Goal: Task Accomplishment & Management: Complete application form

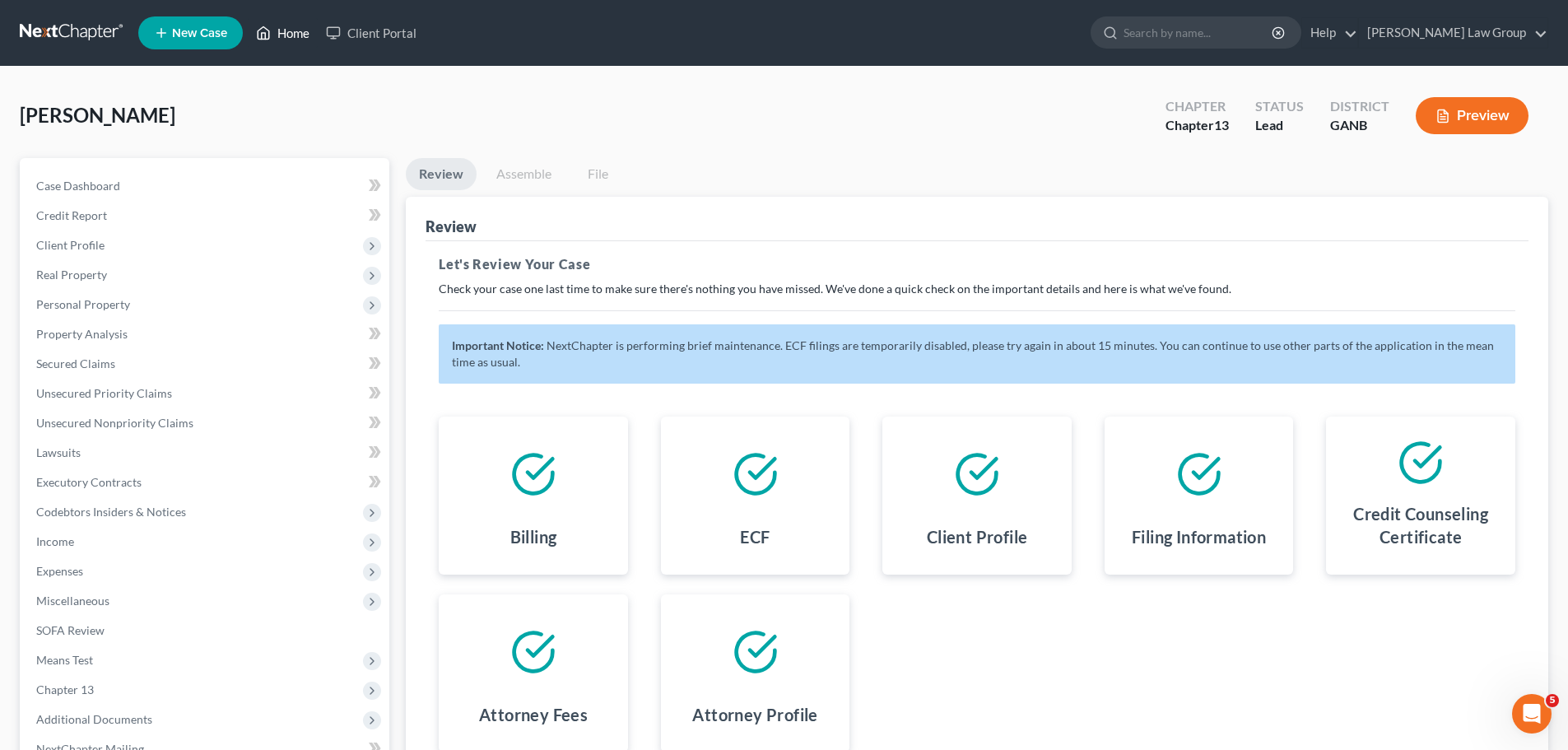
click at [296, 35] on link "Home" at bounding box center [283, 33] width 70 height 30
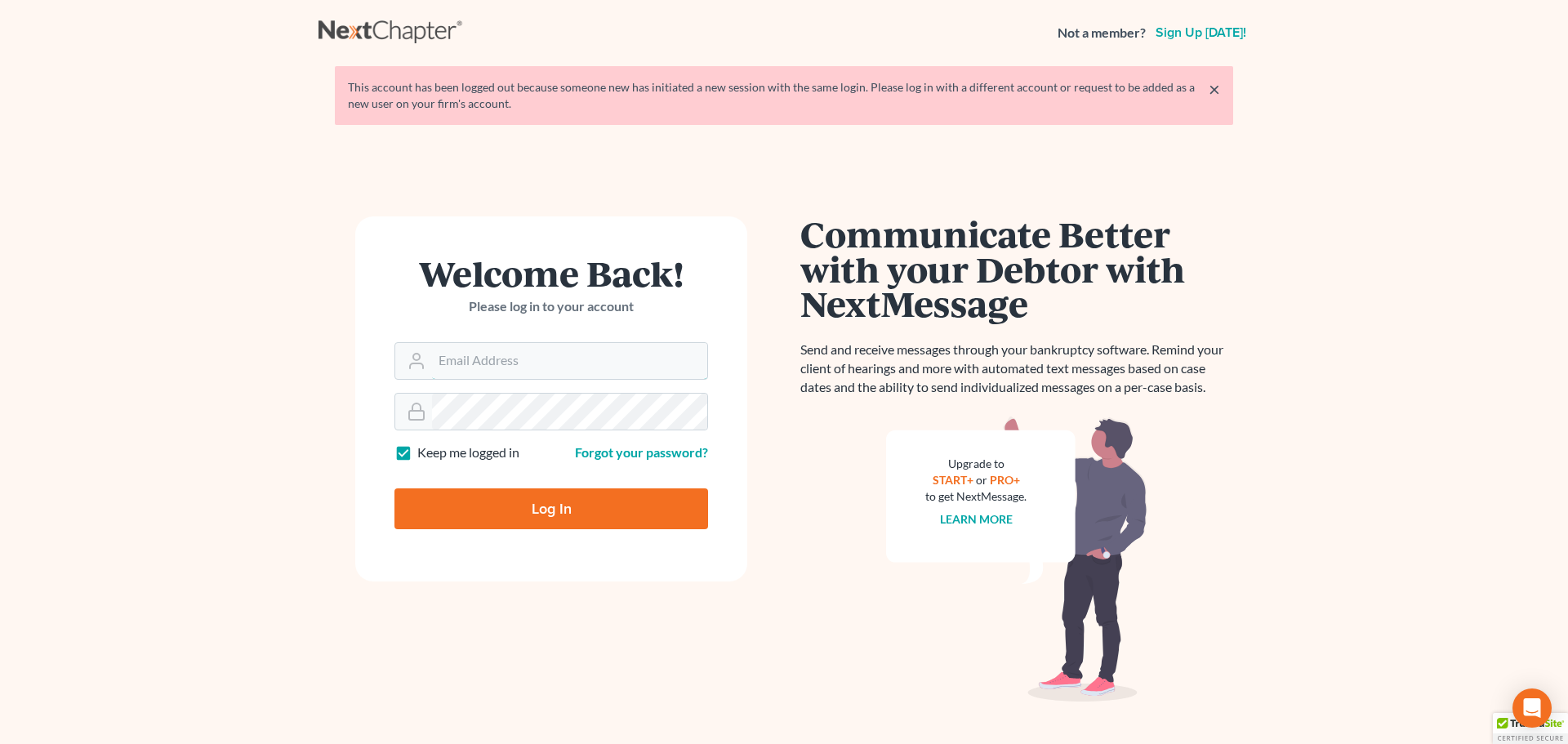
type input "[EMAIL_ADDRESS][DOMAIN_NAME]"
click at [562, 526] on input "Log In" at bounding box center [551, 508] width 314 height 41
type input "Thinking..."
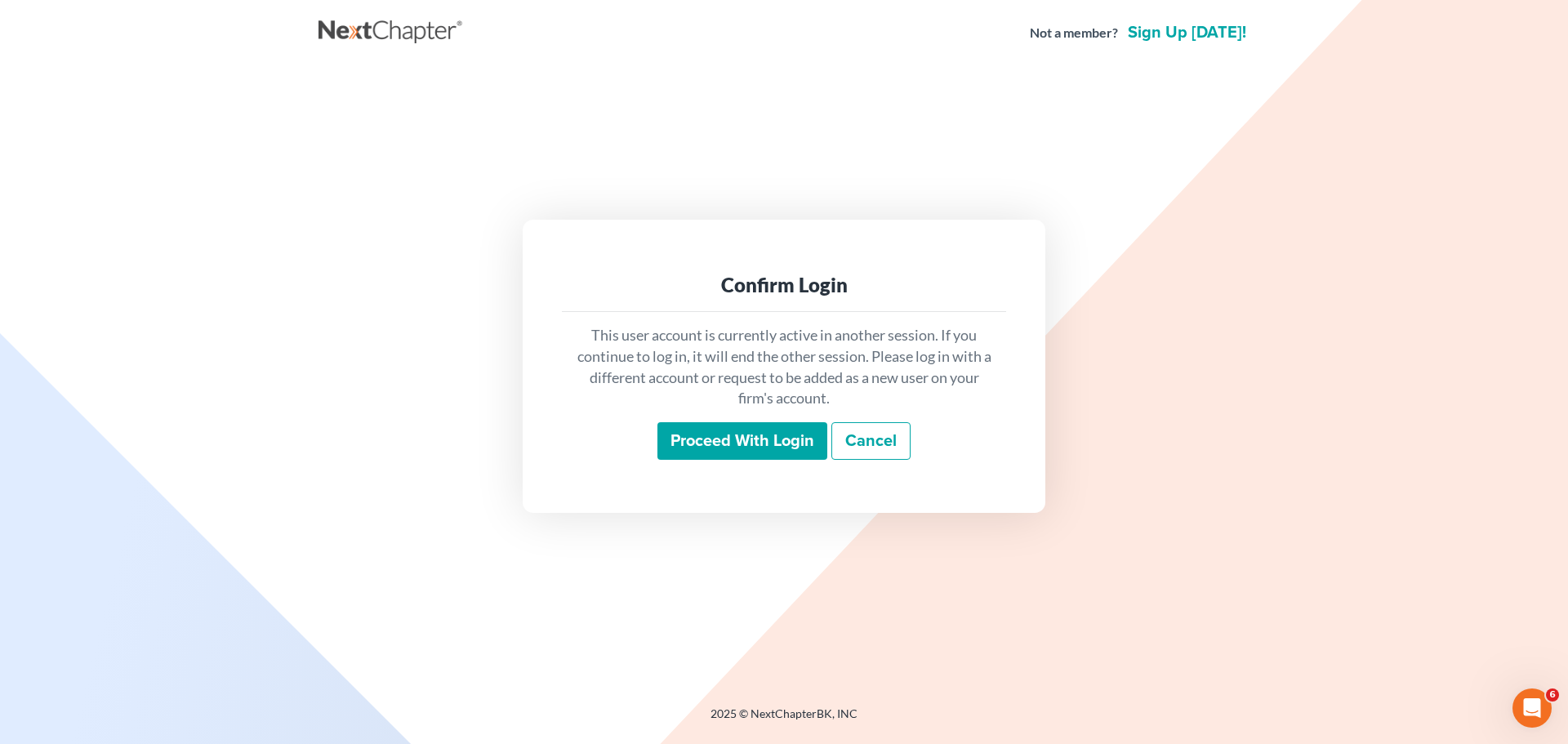
click at [698, 453] on input "Proceed with login" at bounding box center [742, 441] width 170 height 37
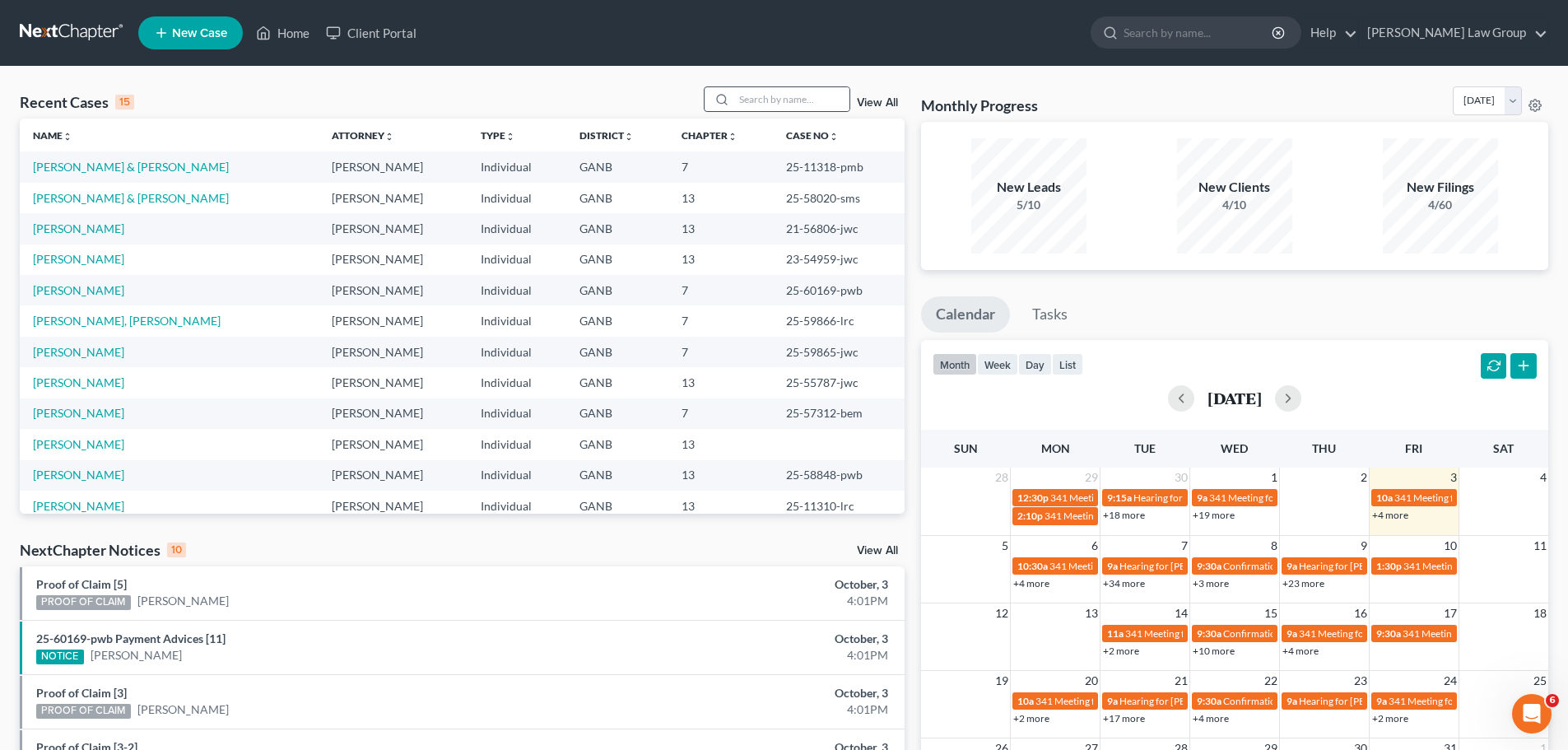
click at [823, 86] on div at bounding box center [777, 98] width 146 height 25
click at [815, 89] on input "search" at bounding box center [791, 98] width 115 height 24
type input "thomas"
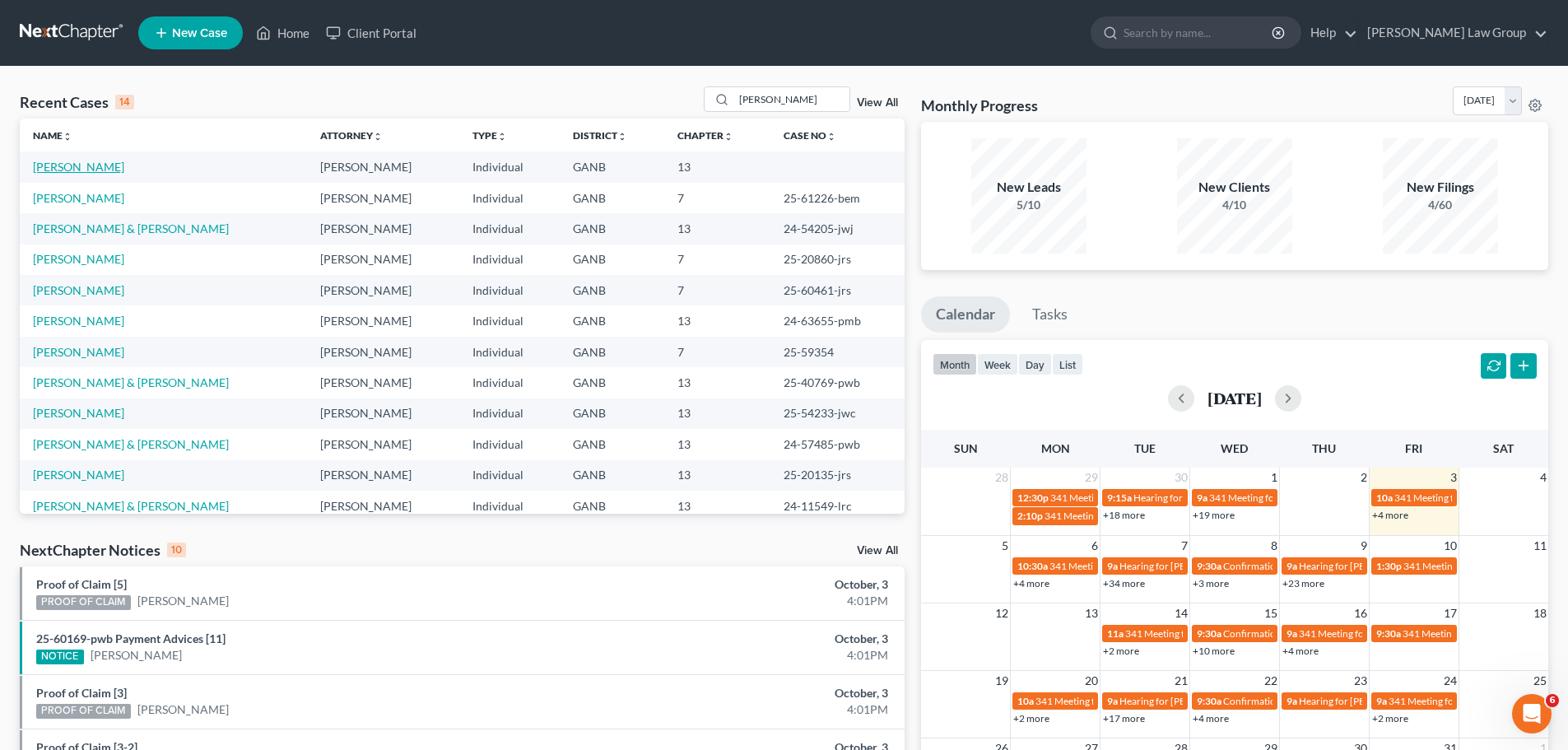
click at [84, 159] on link "[PERSON_NAME]" at bounding box center [78, 166] width 91 height 14
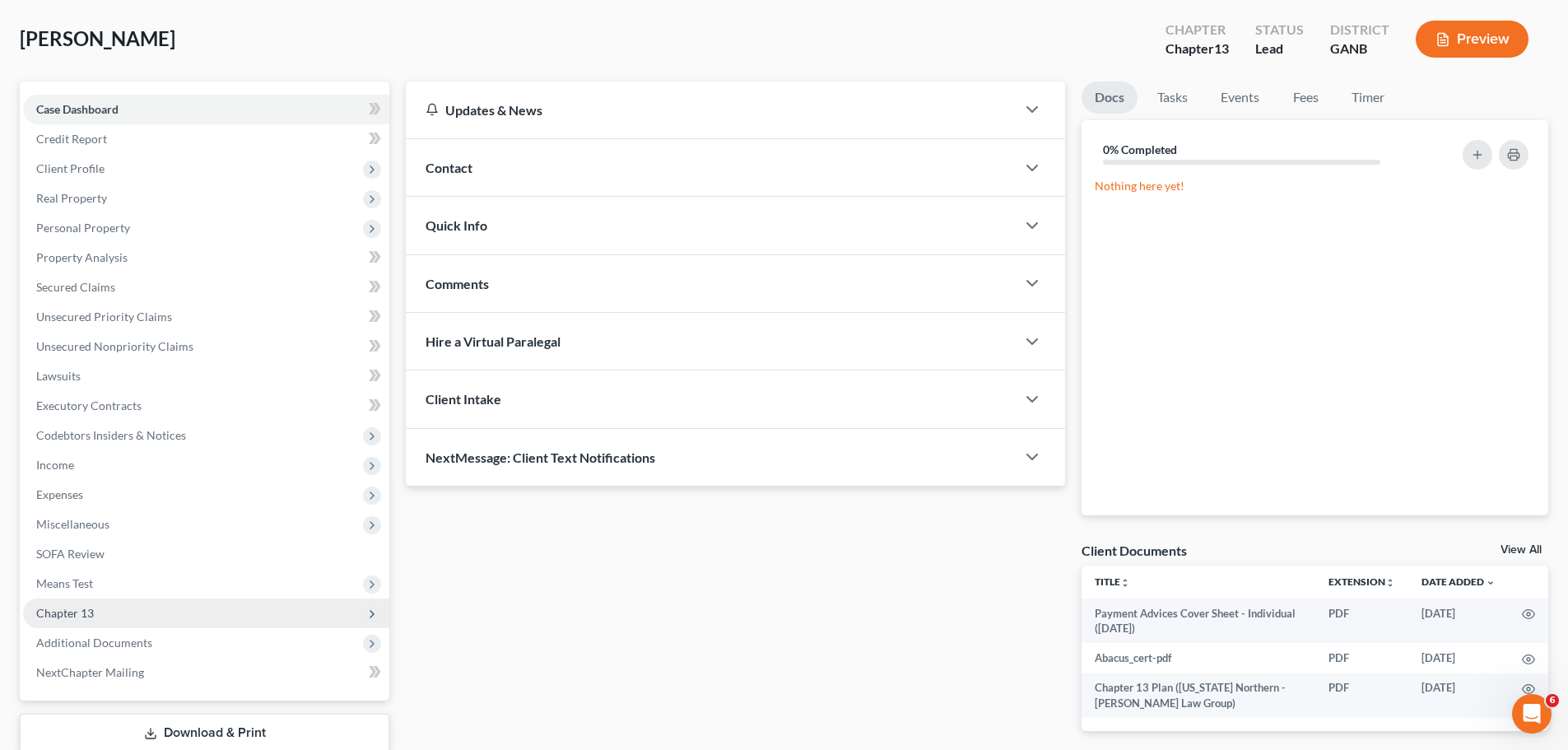
scroll to position [185, 0]
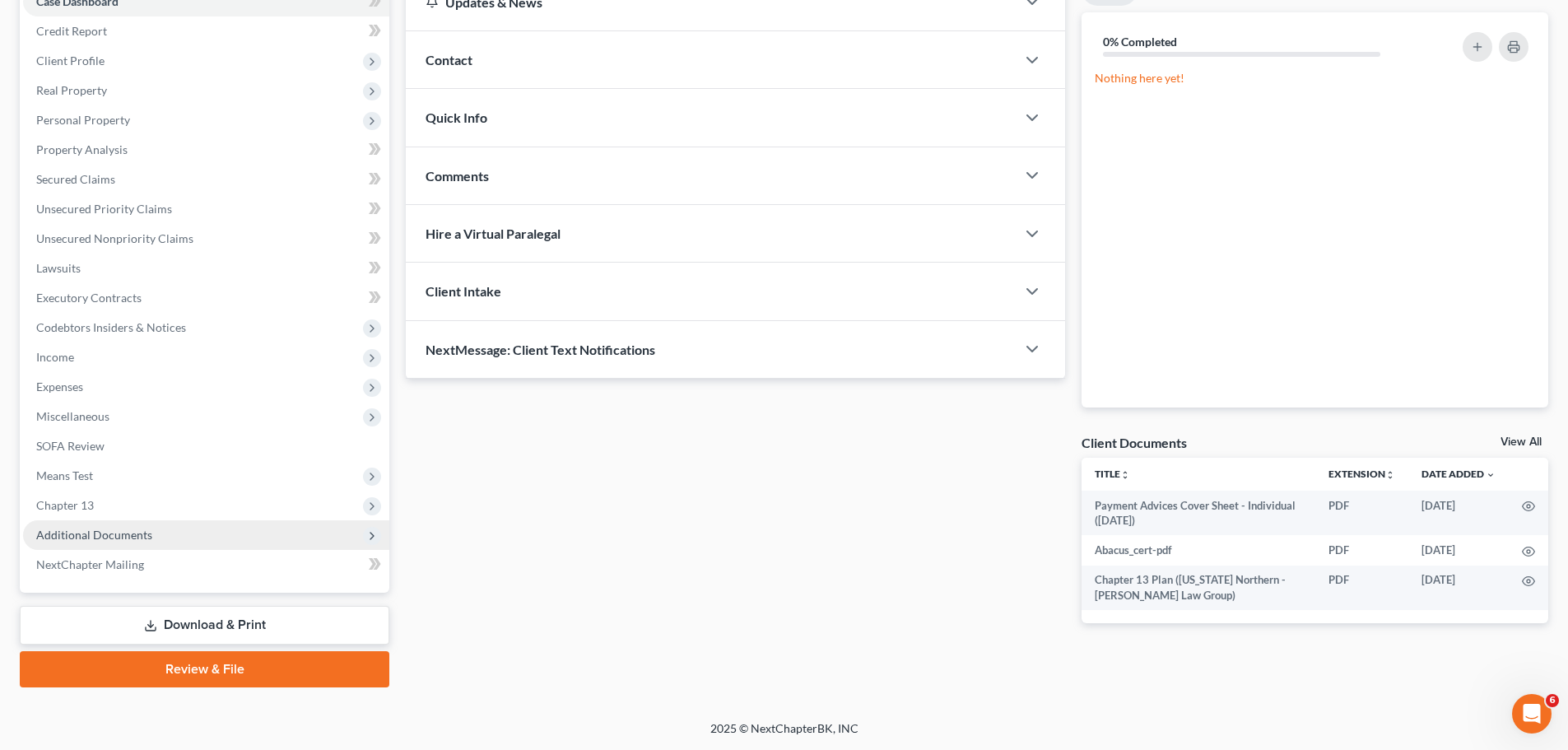
click at [165, 534] on span "Additional Documents" at bounding box center [205, 535] width 367 height 30
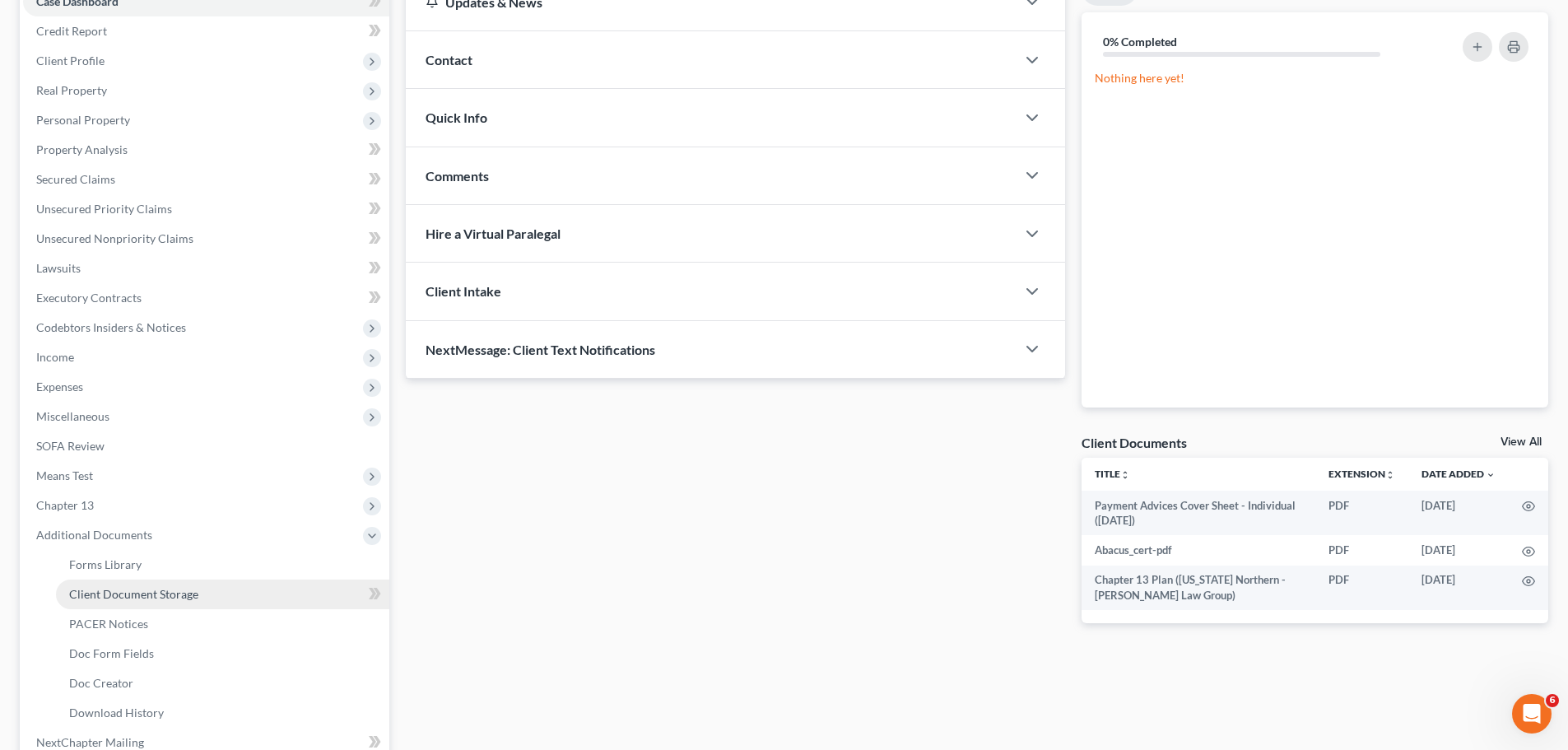
click at [226, 596] on link "Client Document Storage" at bounding box center [222, 594] width 333 height 30
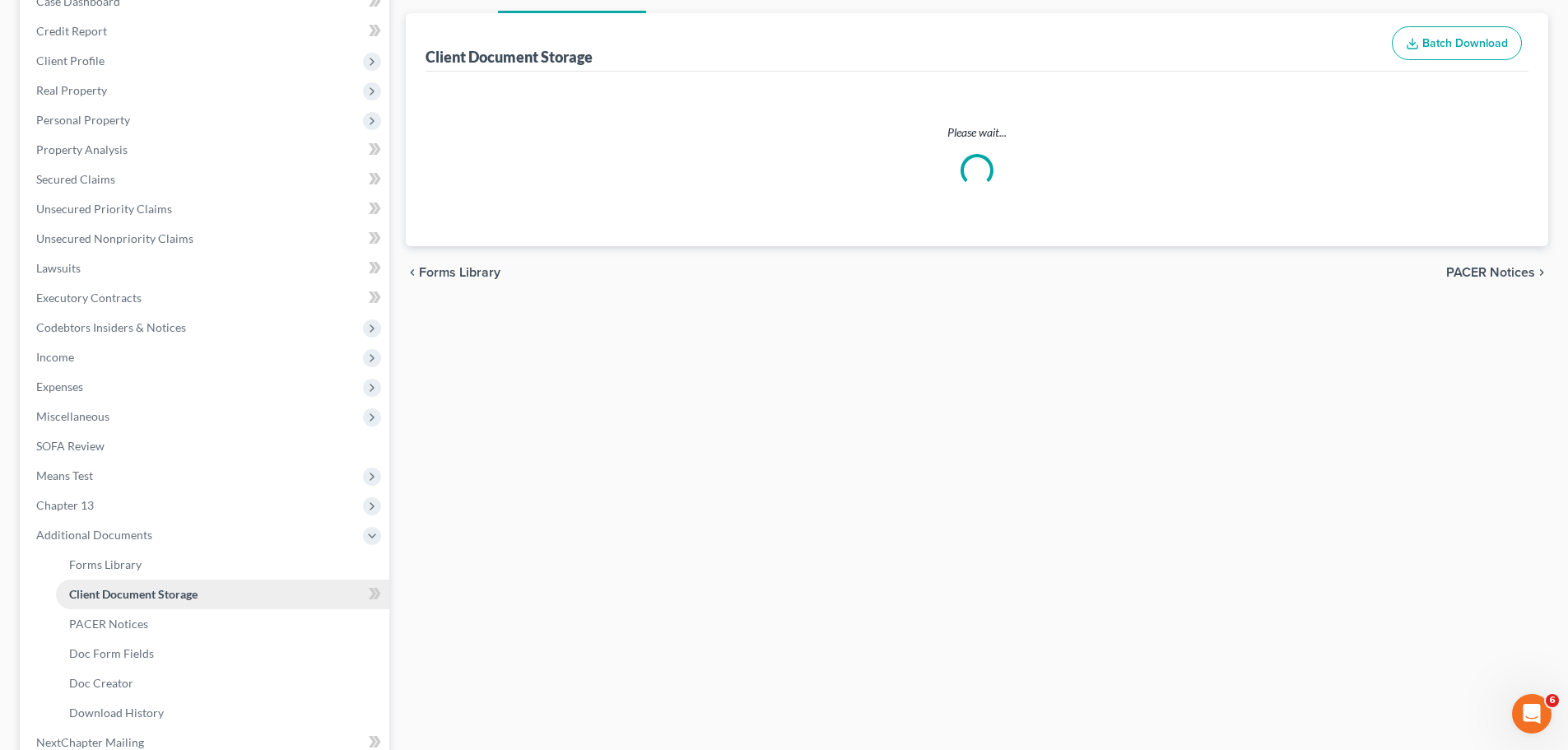
scroll to position [30, 0]
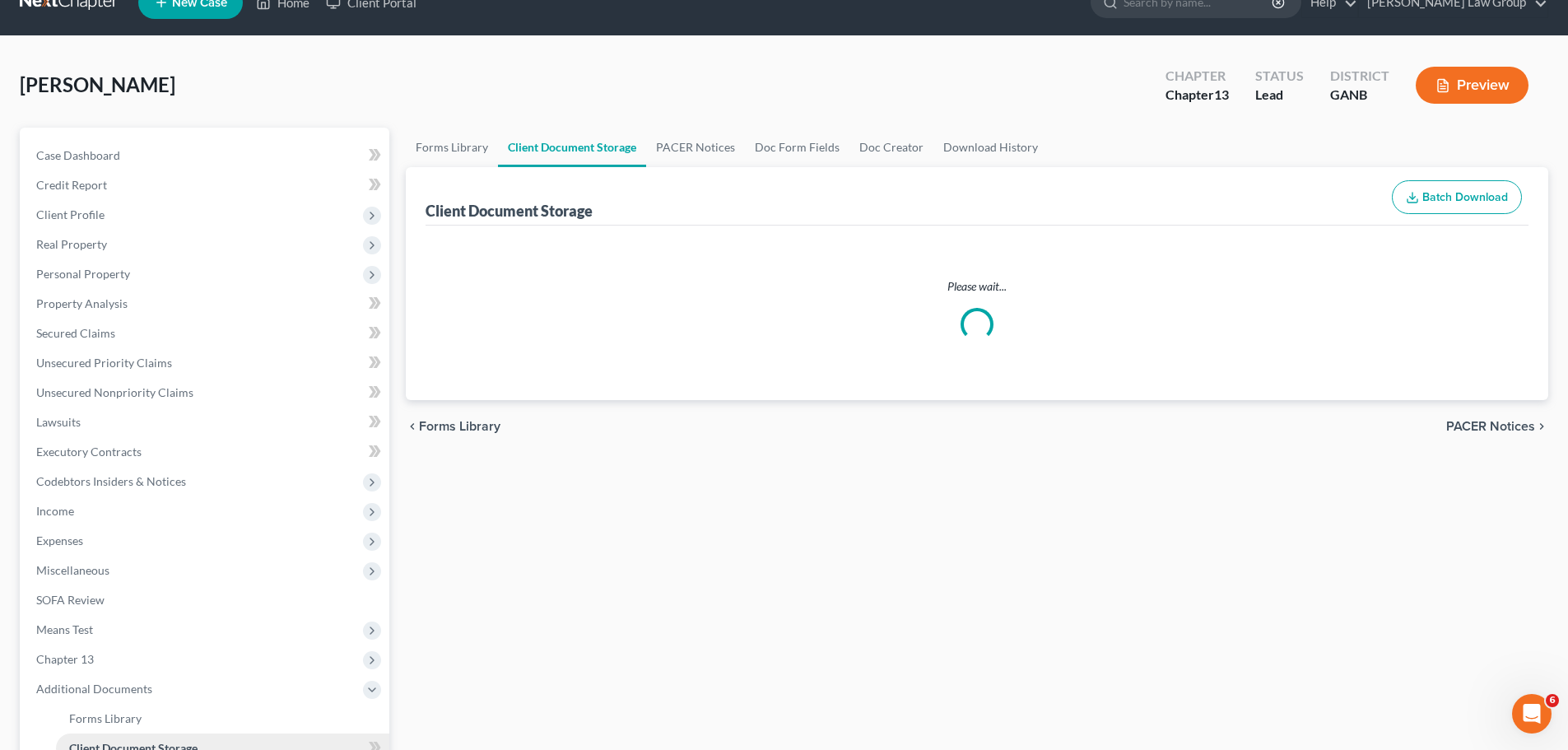
select select "0"
select select "5"
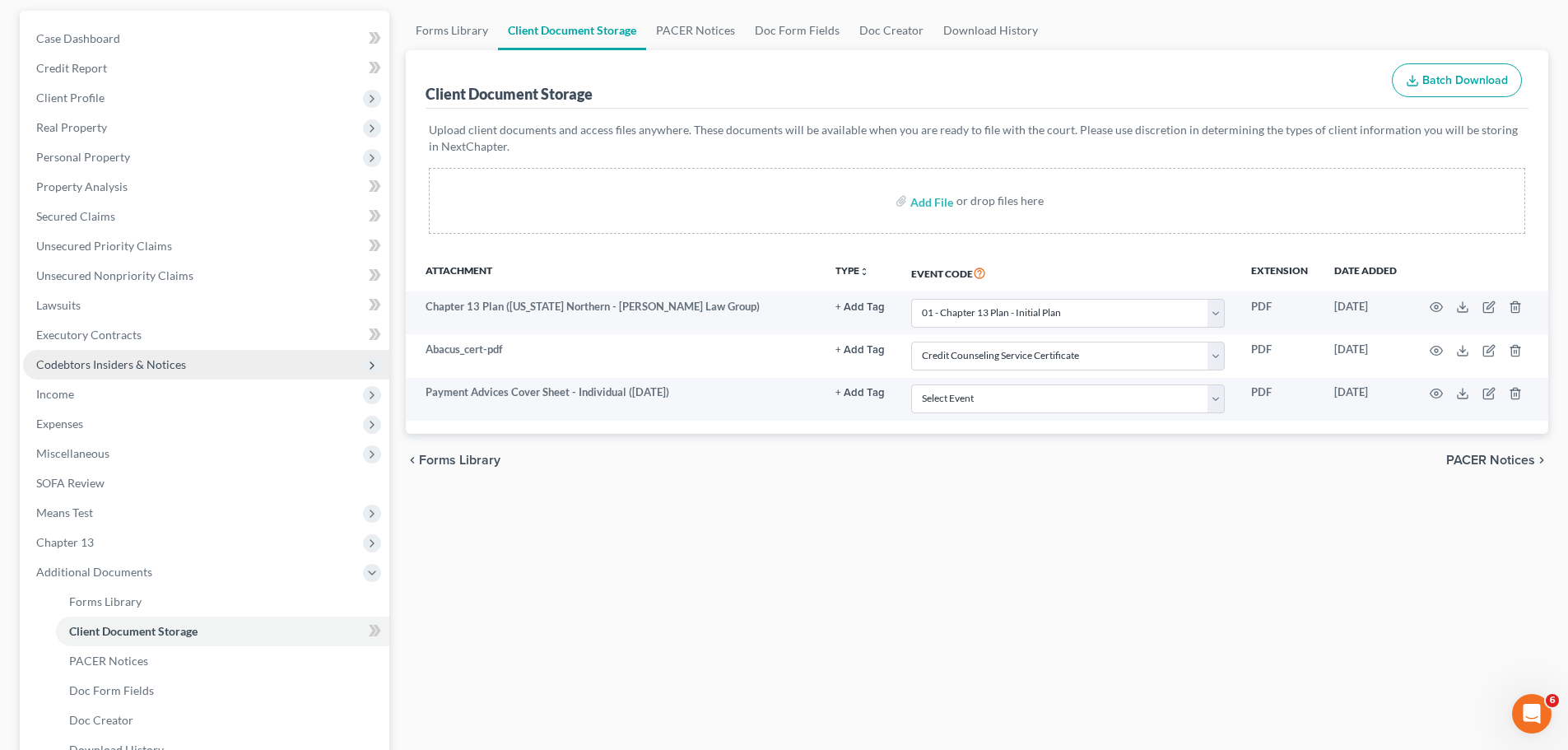
scroll to position [329, 0]
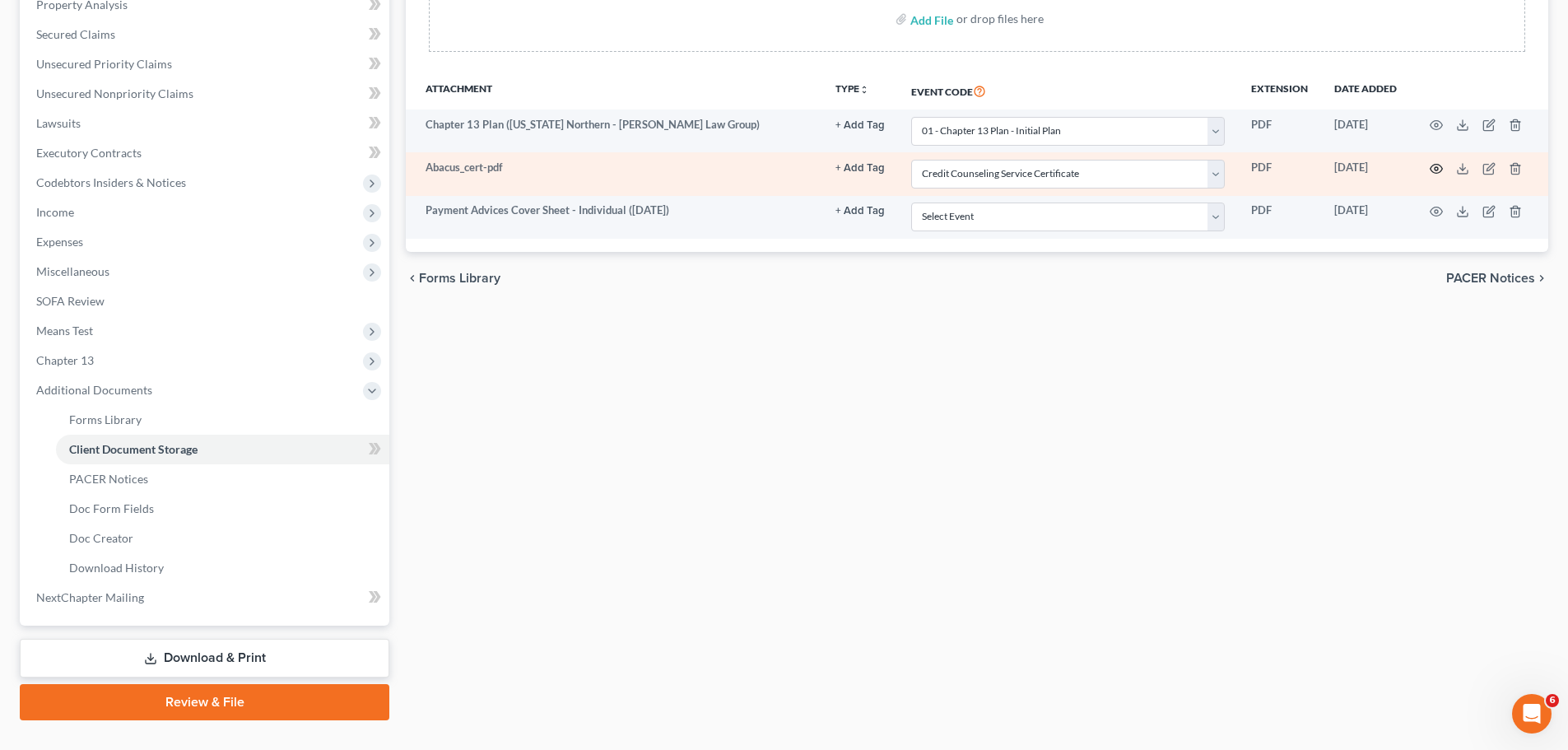
click at [1437, 172] on icon "button" at bounding box center [1436, 168] width 13 height 13
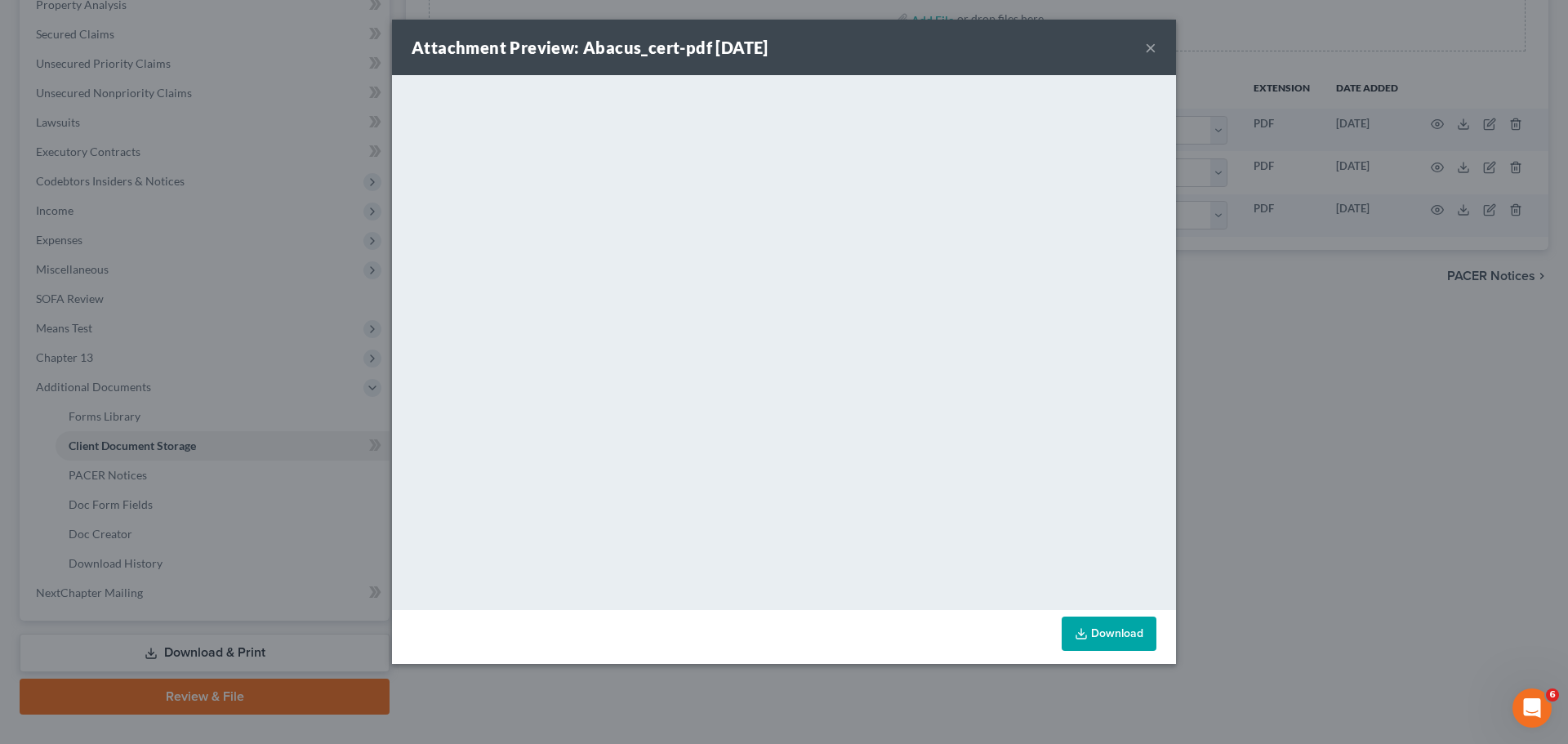
click at [1157, 57] on div "Attachment Preview: Abacus_cert-pdf 10/03/2025 ×" at bounding box center [784, 48] width 784 height 55
click at [1147, 50] on button "×" at bounding box center [1150, 47] width 11 height 20
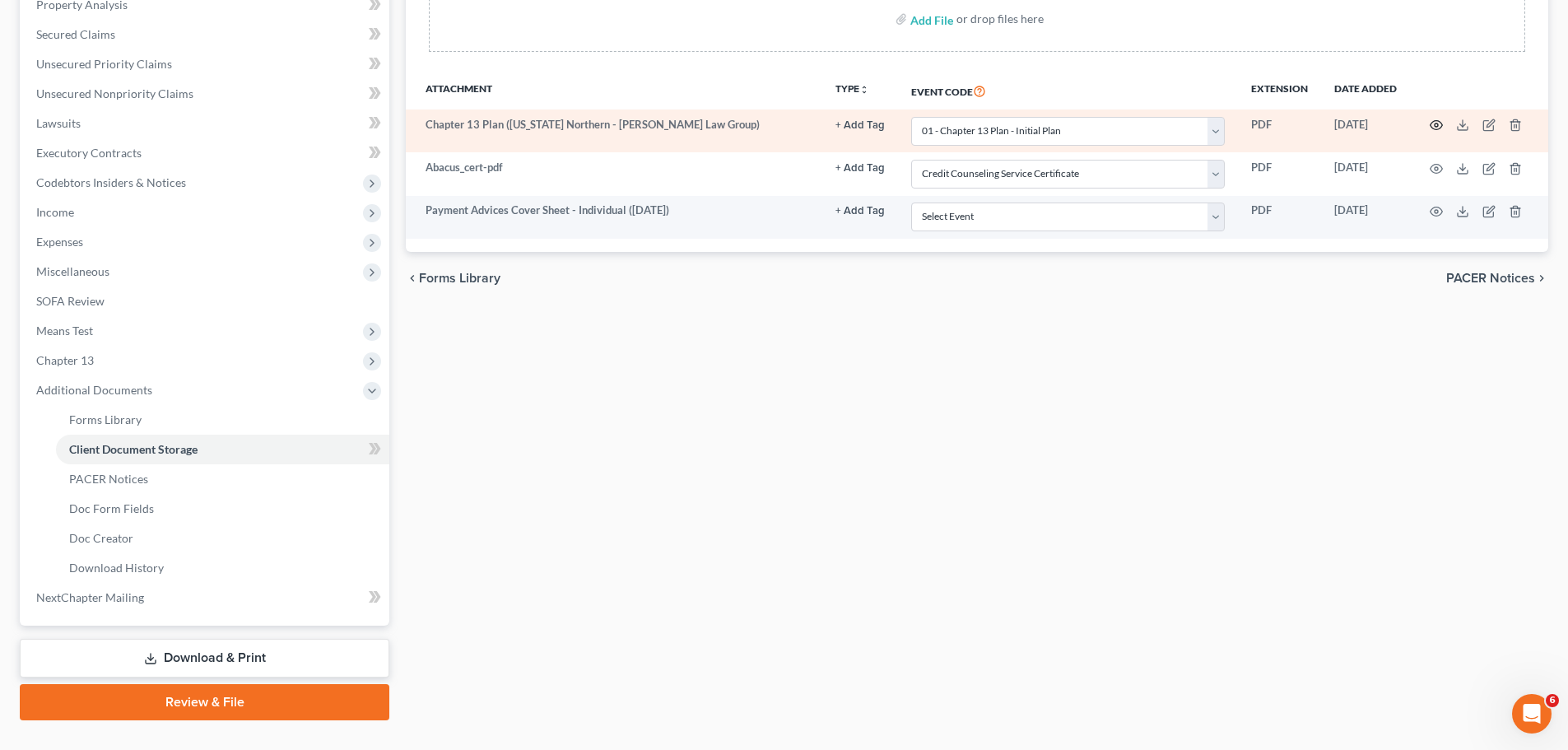
click at [1435, 122] on icon "button" at bounding box center [1436, 125] width 13 height 13
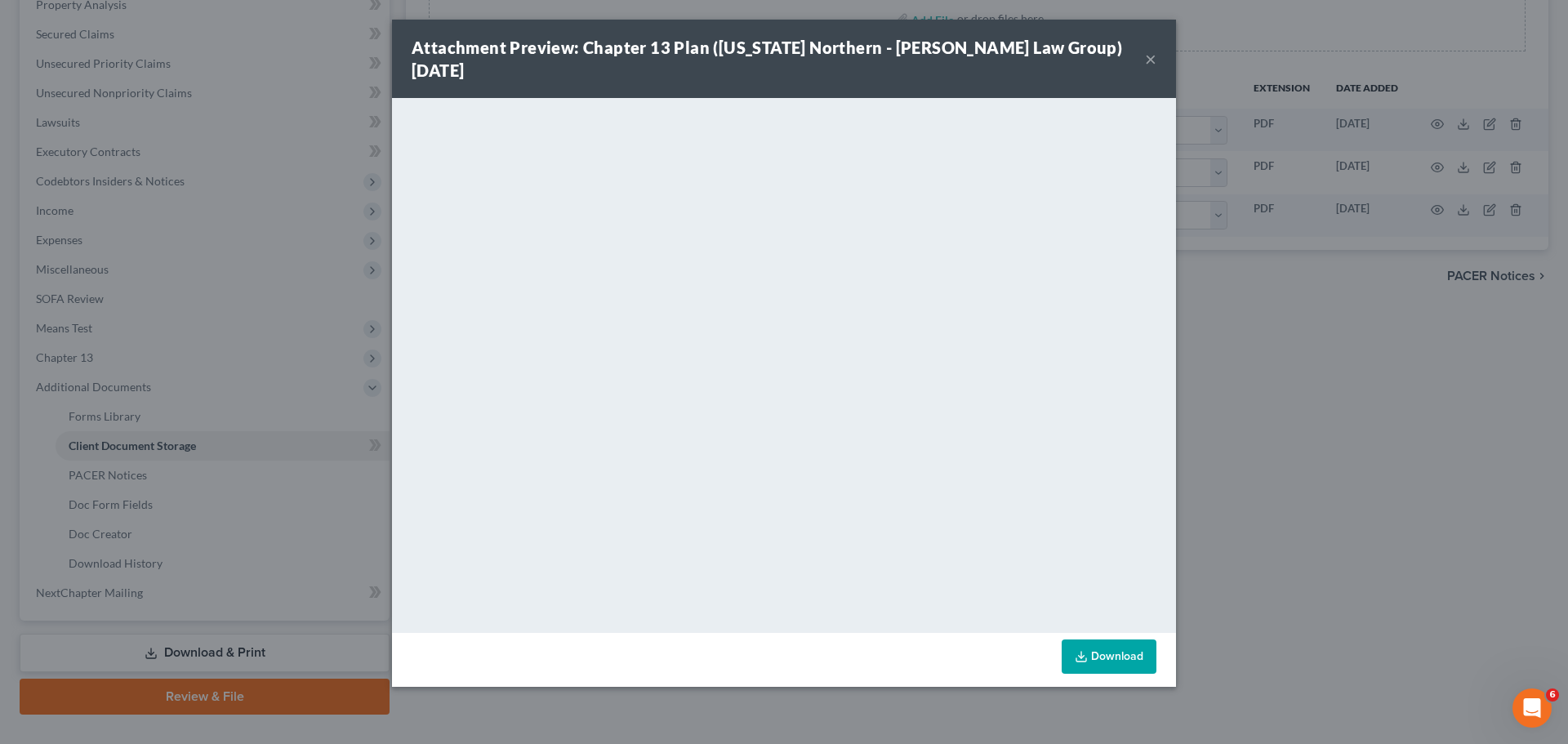
click at [1144, 49] on div "Attachment Preview: Chapter 13 Plan (Georgia Northern - Saedi Law Group) 10/03/…" at bounding box center [784, 59] width 784 height 79
click at [1147, 49] on button "×" at bounding box center [1150, 59] width 11 height 20
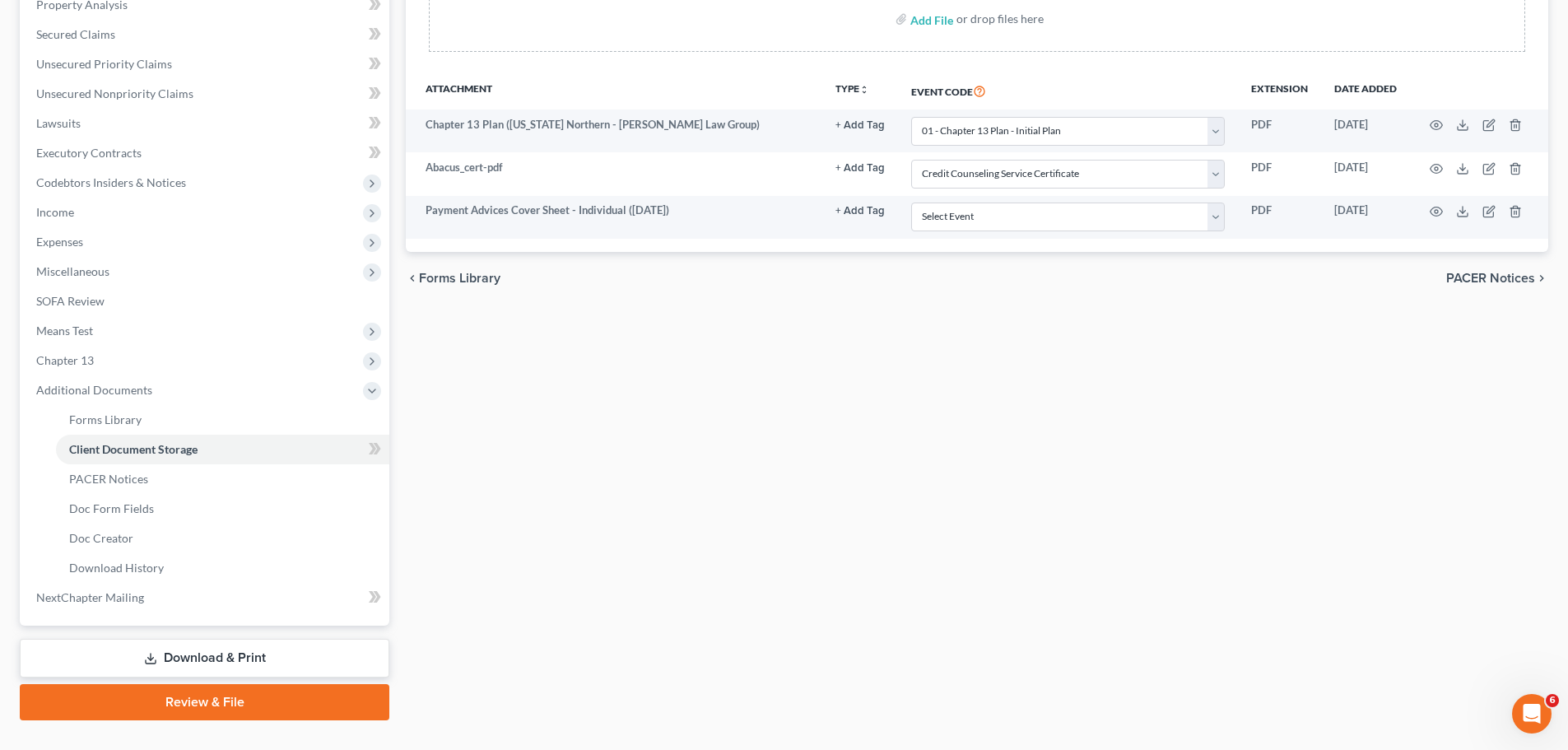
click at [165, 706] on link "Review & File" at bounding box center [205, 702] width 369 height 37
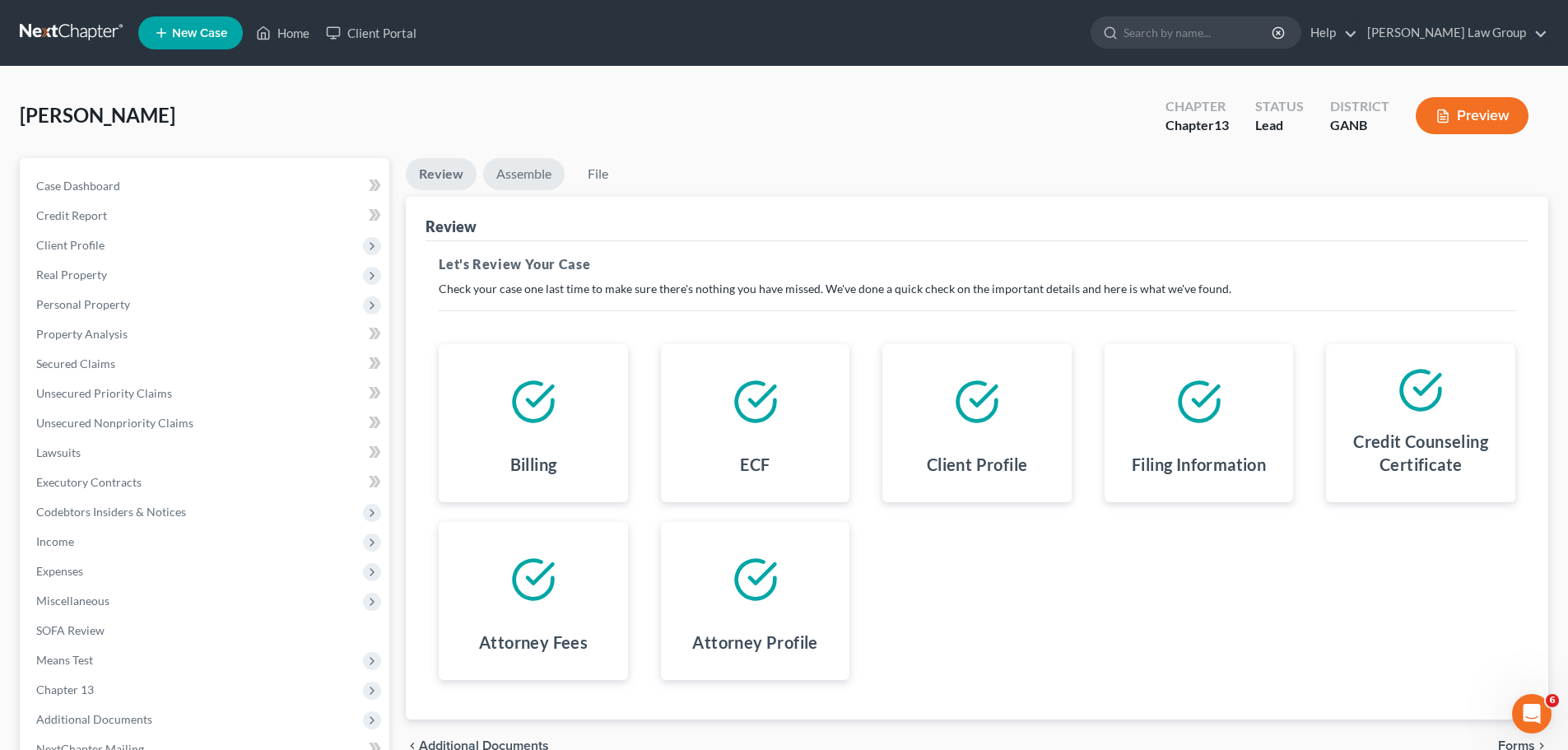
click at [519, 179] on link "Assemble" at bounding box center [524, 173] width 82 height 32
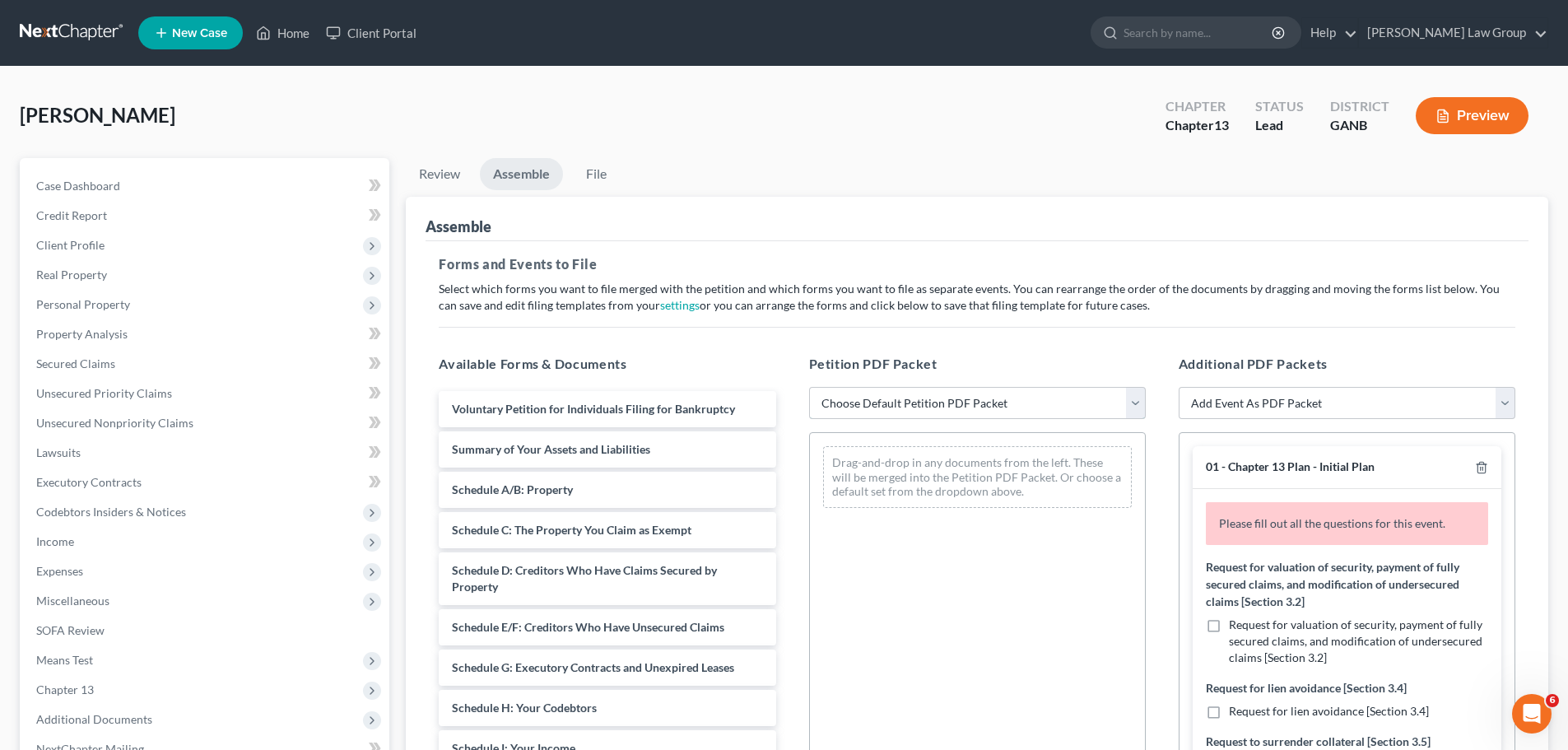
click at [894, 408] on select "Choose Default Petition PDF Packet Complete Bankruptcy Petition (all forms and …" at bounding box center [977, 403] width 337 height 33
select select "0"
click at [809, 387] on select "Choose Default Petition PDF Packet Complete Bankruptcy Petition (all forms and …" at bounding box center [977, 403] width 337 height 33
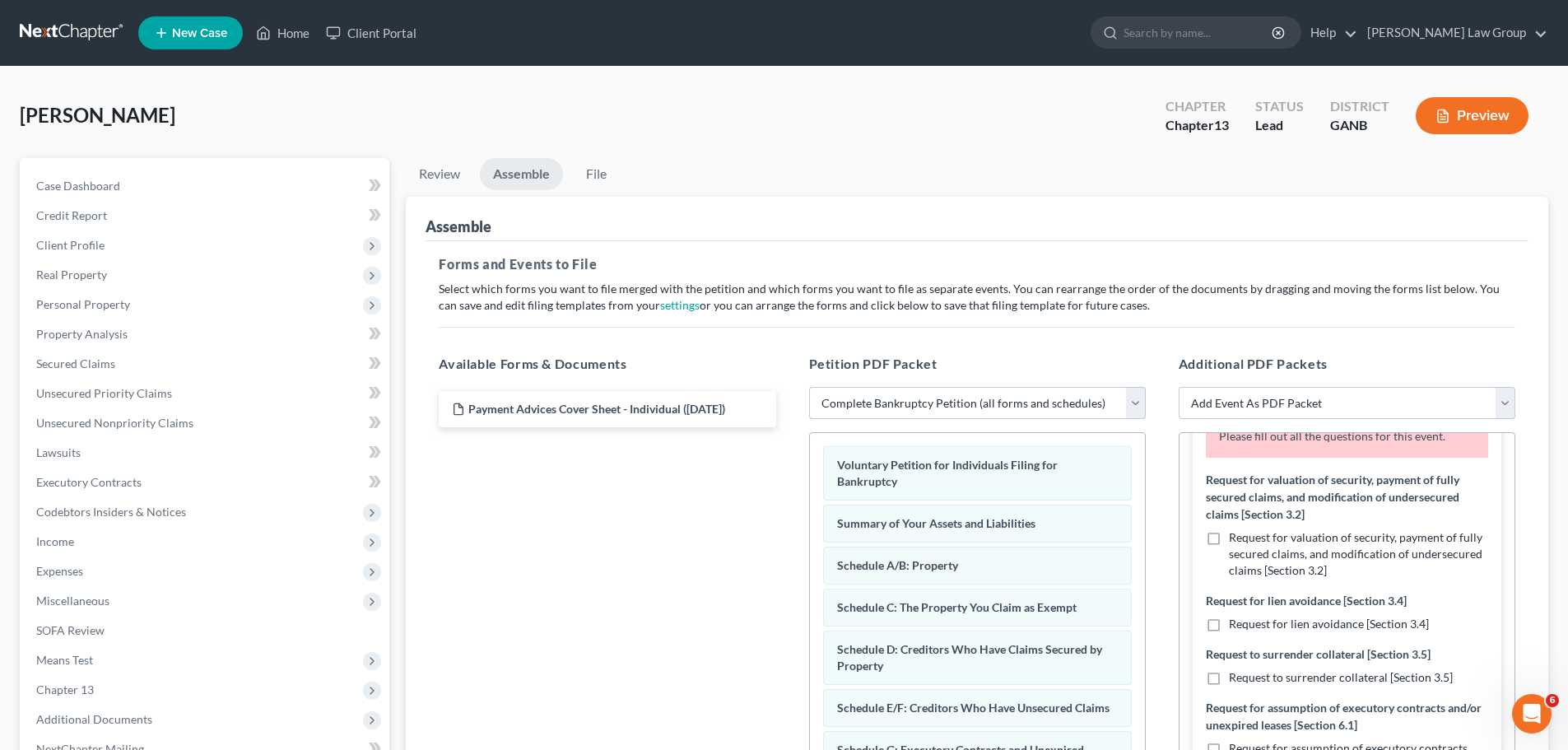
scroll to position [165, 0]
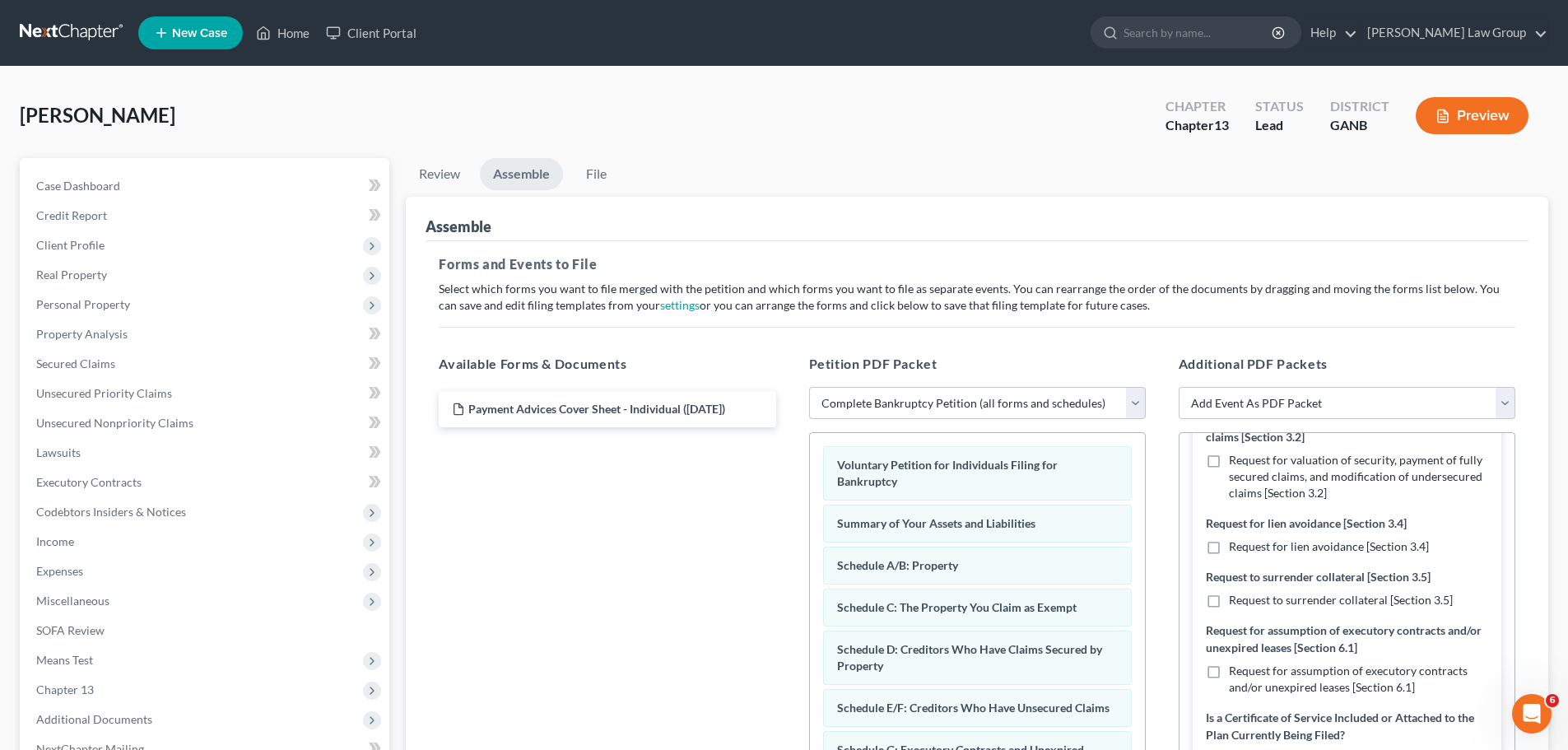
click at [1228, 681] on label "Request for assumption of executory contracts and/or unexpired leases [Section …" at bounding box center [1358, 679] width 259 height 33
click at [1235, 673] on input "Request for assumption of executory contracts and/or unexpired leases [Section …" at bounding box center [1241, 668] width 10 height 10
checkbox input "true"
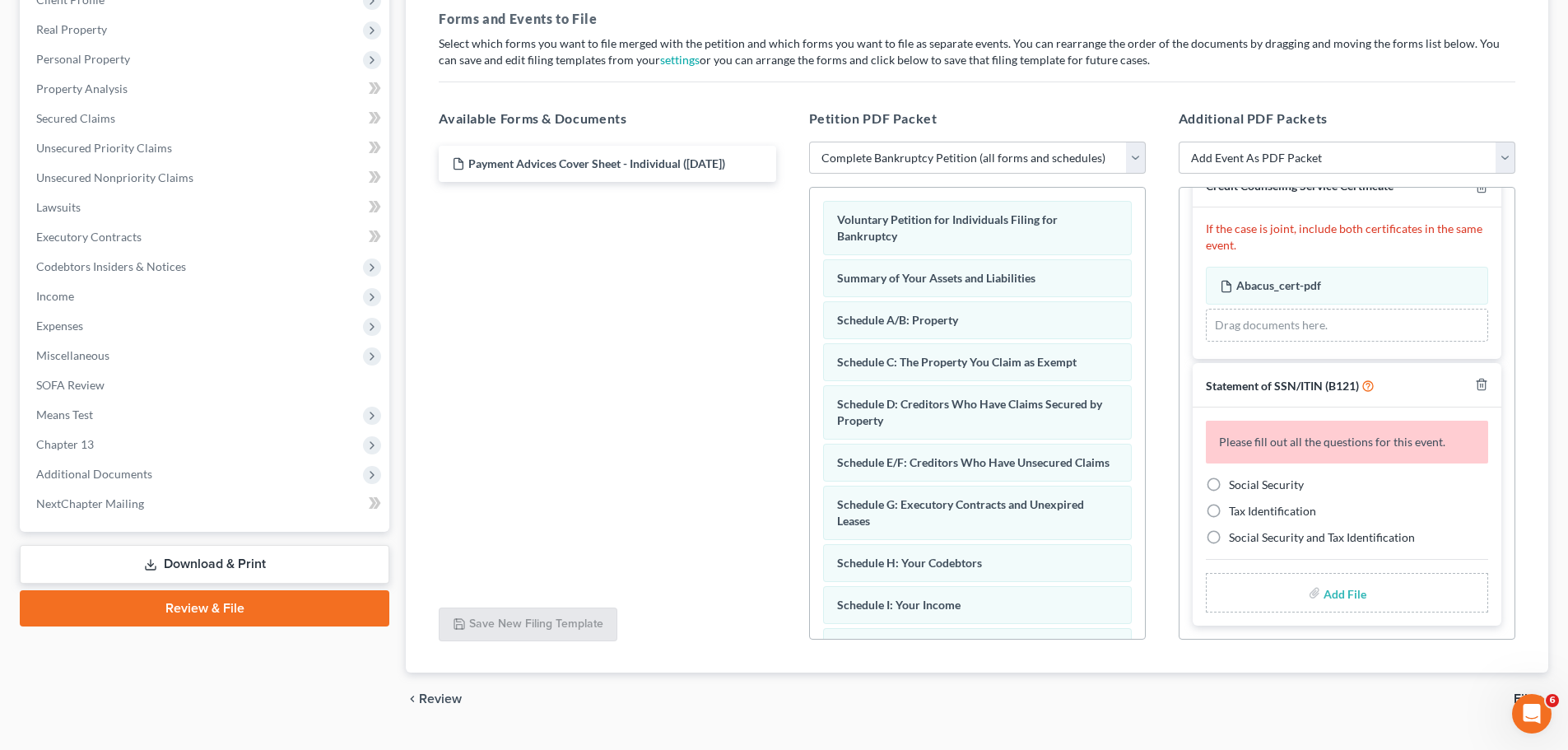
scroll to position [247, 0]
click at [1228, 488] on label "Social Security" at bounding box center [1266, 483] width 75 height 17
click at [1235, 486] on input "Social Security" at bounding box center [1241, 480] width 10 height 10
radio input "true"
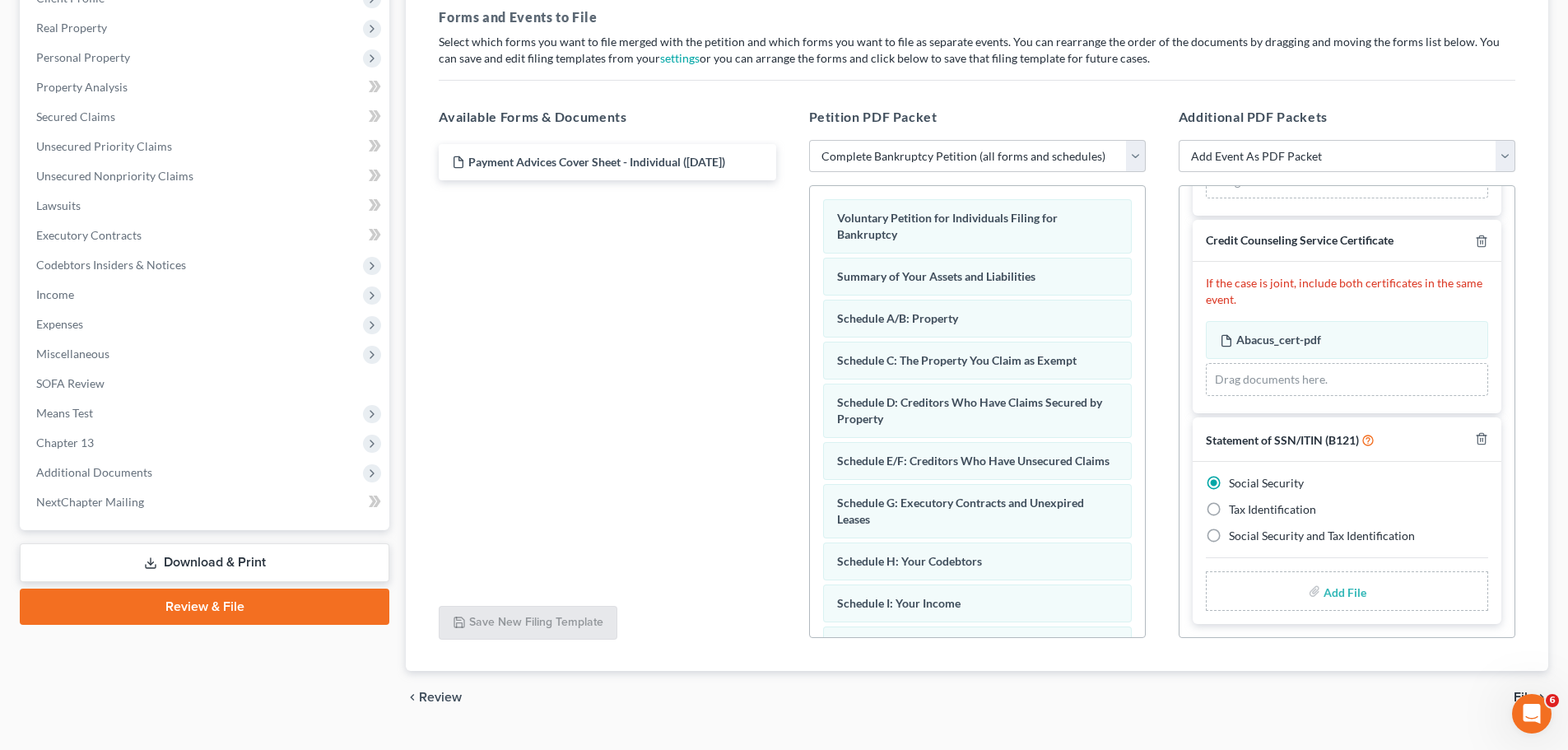
scroll to position [631, 0]
click at [1330, 594] on input "file" at bounding box center [1343, 591] width 39 height 30
type input "C:\fakepath\SSN to file in case THOMAS.pdf"
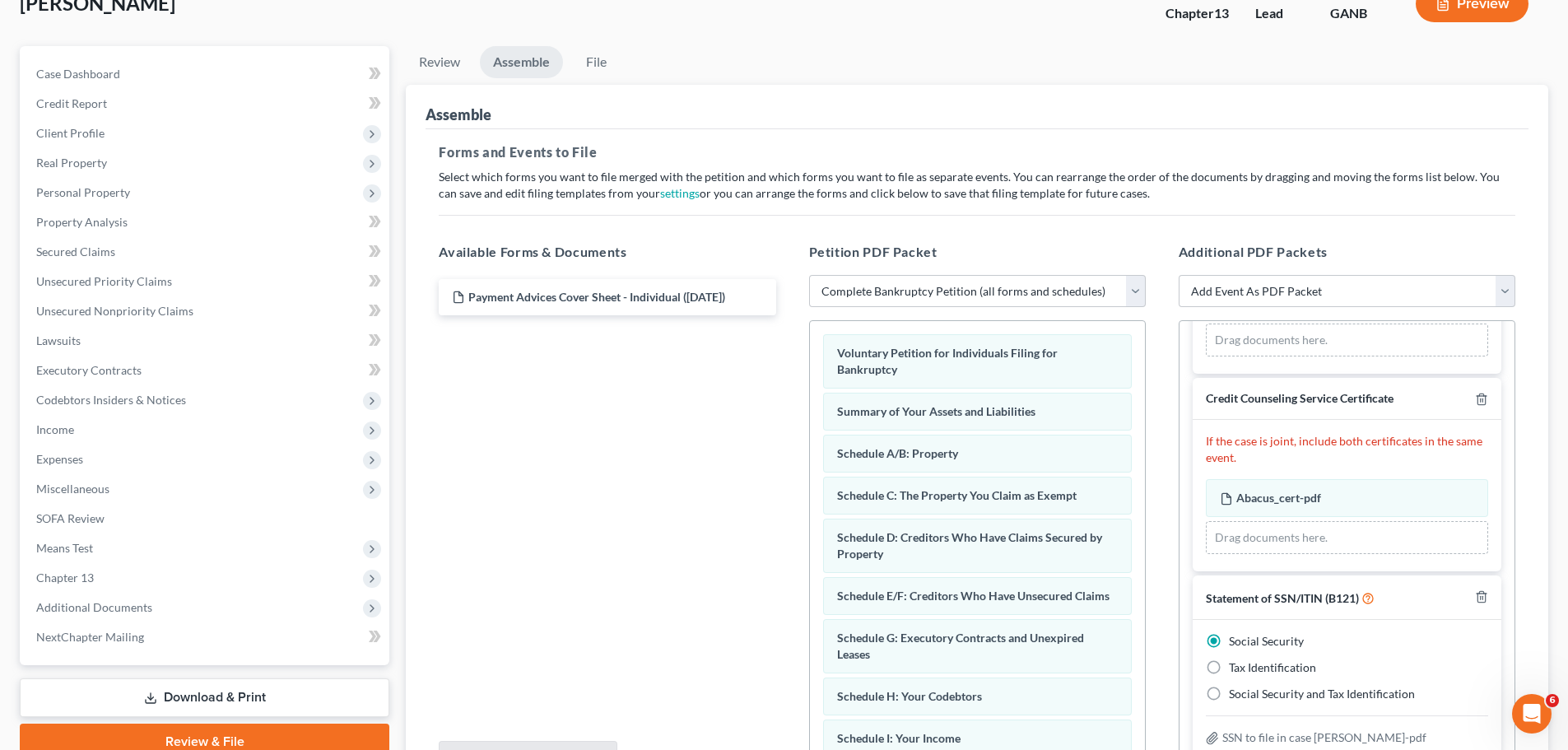
scroll to position [0, 0]
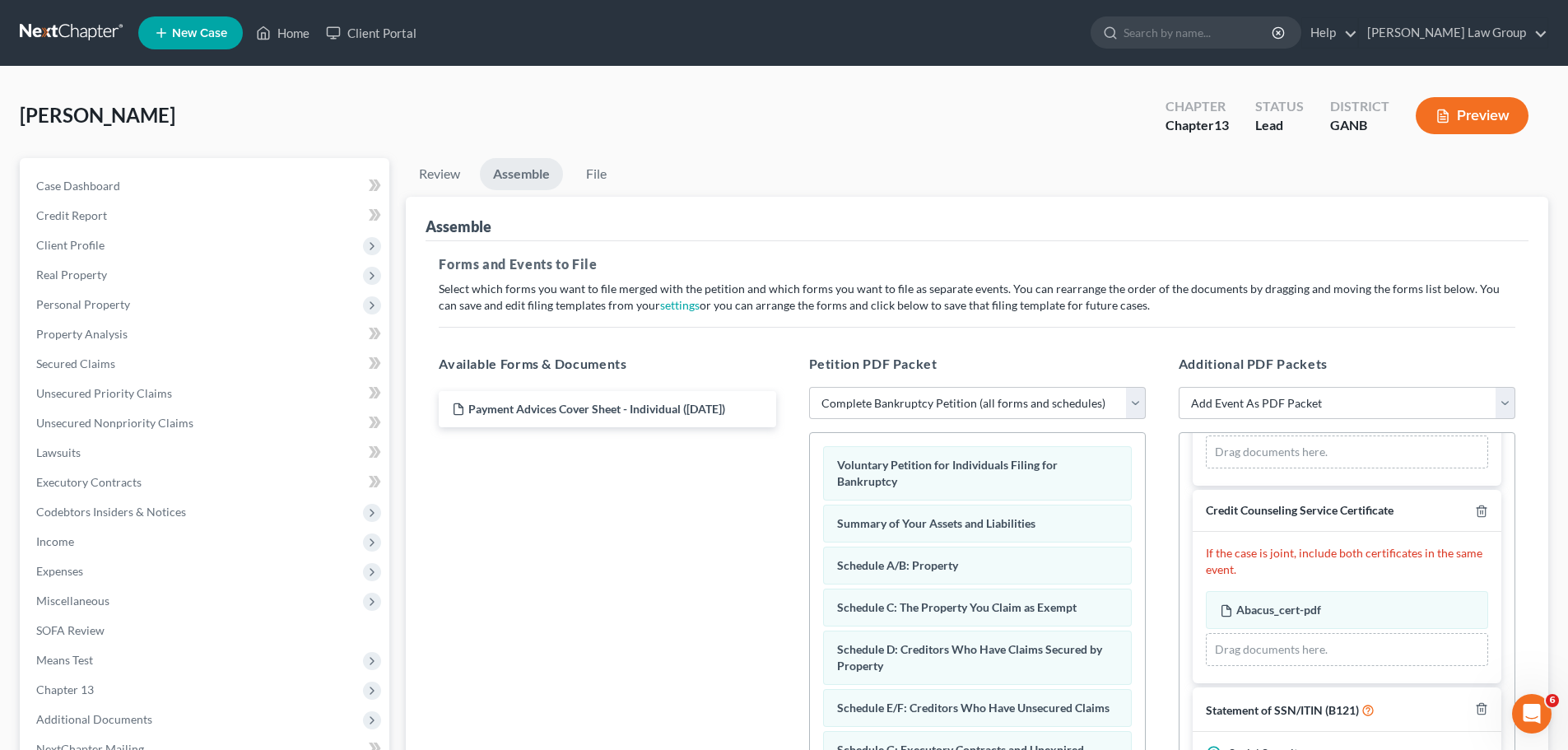
click at [587, 151] on div "Thomas, Ebony Upgraded Chapter Chapter 13 Status Lead District GANB Preview" at bounding box center [784, 122] width 1528 height 71
click at [600, 178] on link "File" at bounding box center [596, 173] width 52 height 32
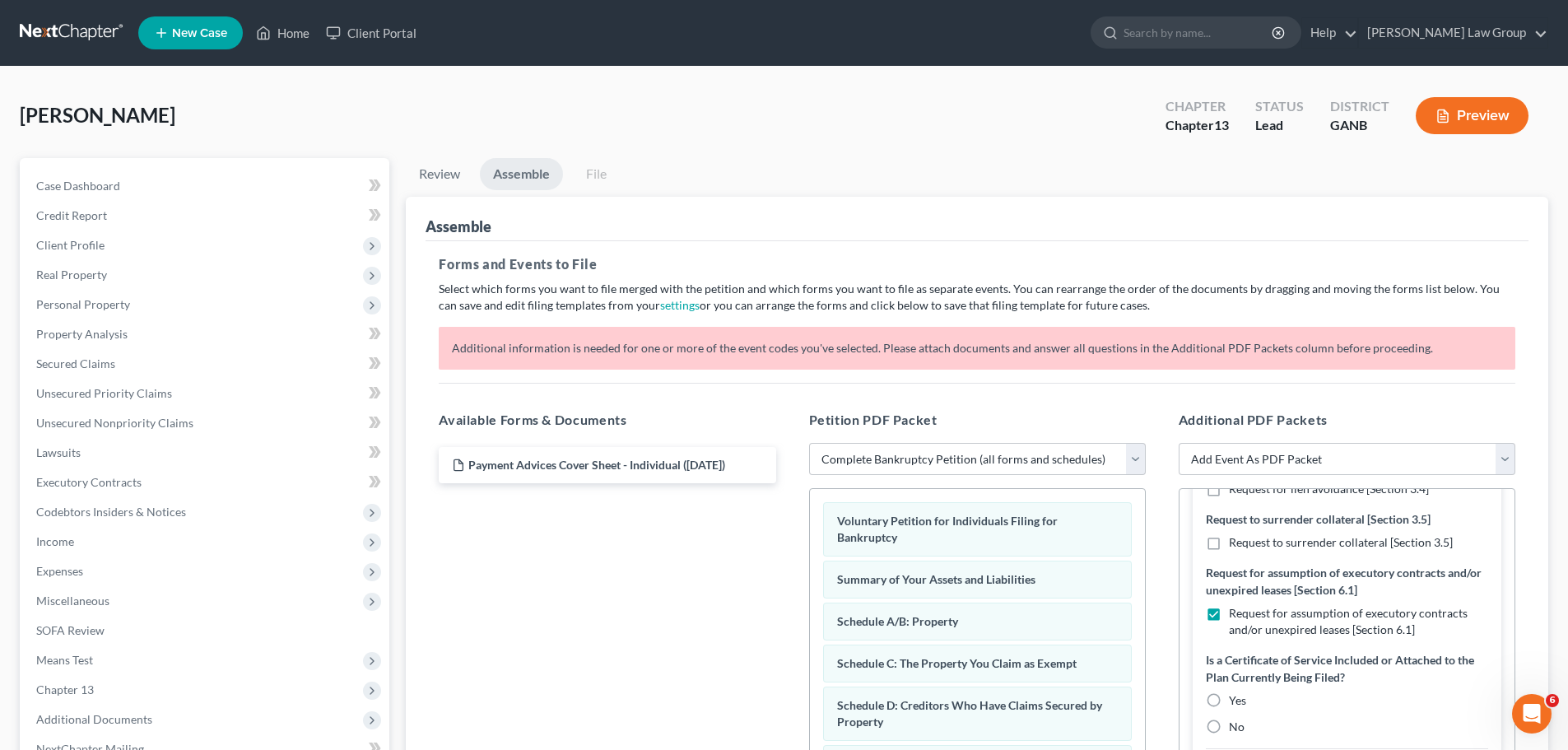
click at [1228, 727] on label "No" at bounding box center [1236, 726] width 16 height 17
click at [1235, 727] on input "No" at bounding box center [1241, 724] width 10 height 10
radio input "true"
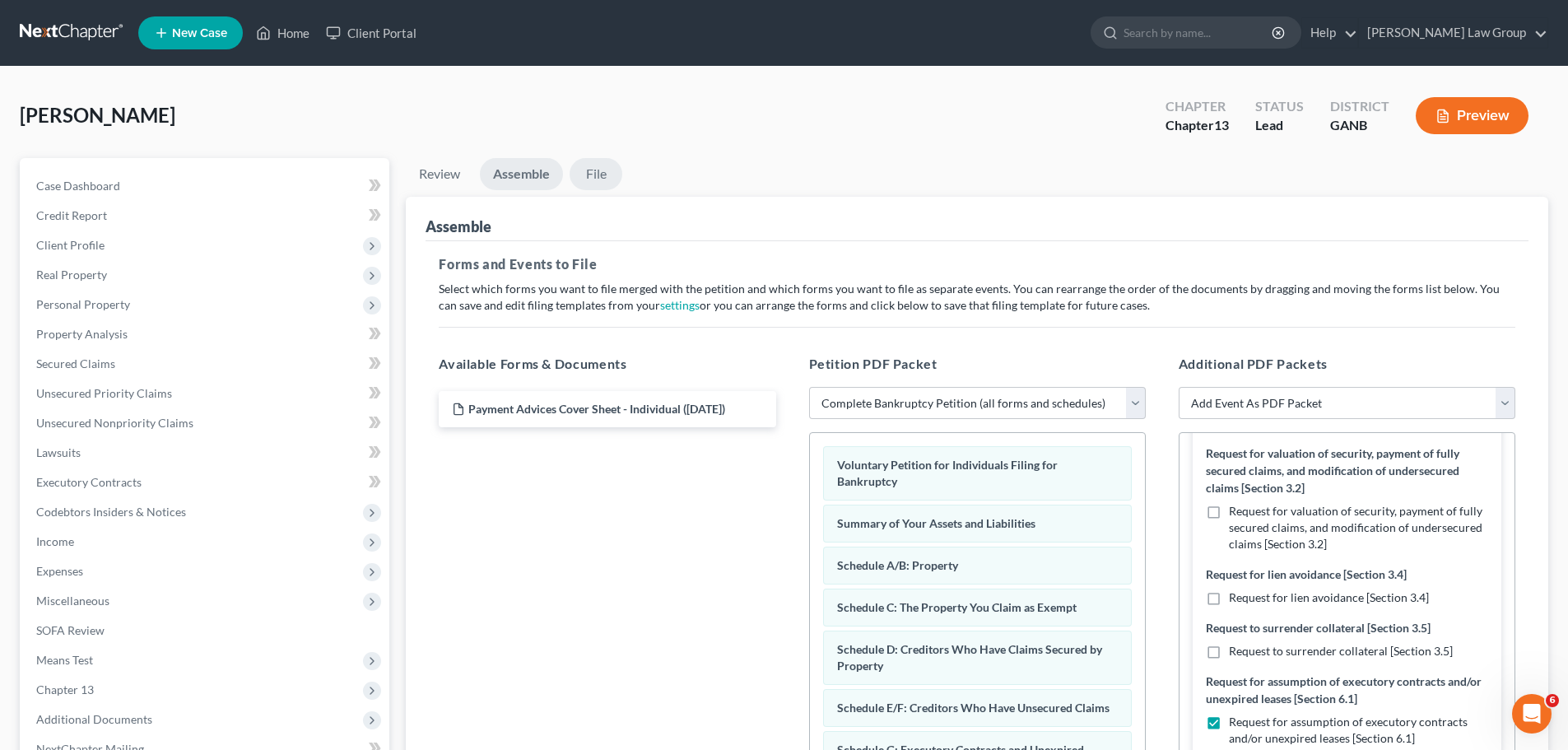
click at [603, 171] on link "File" at bounding box center [596, 173] width 52 height 32
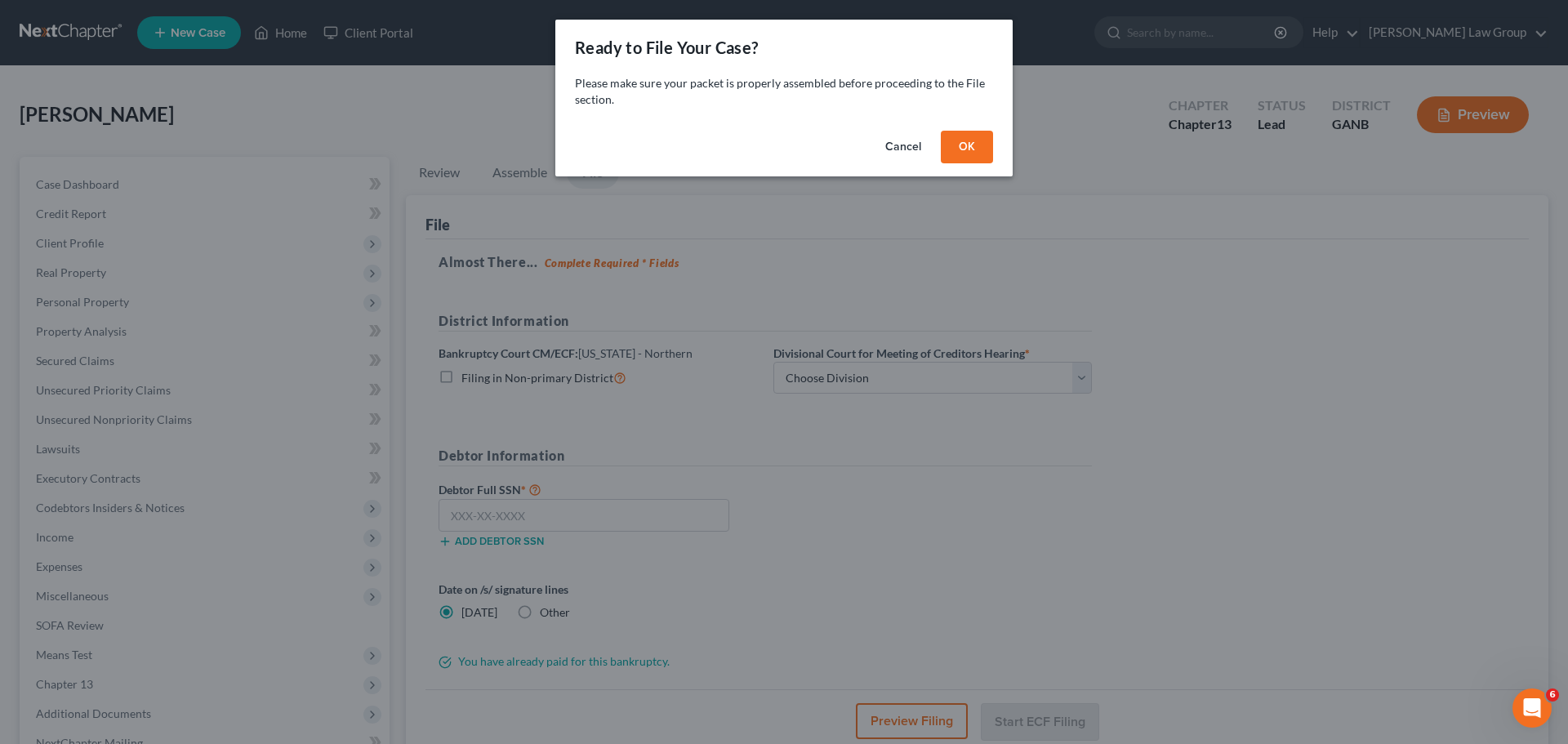
click at [968, 138] on button "OK" at bounding box center [967, 147] width 52 height 33
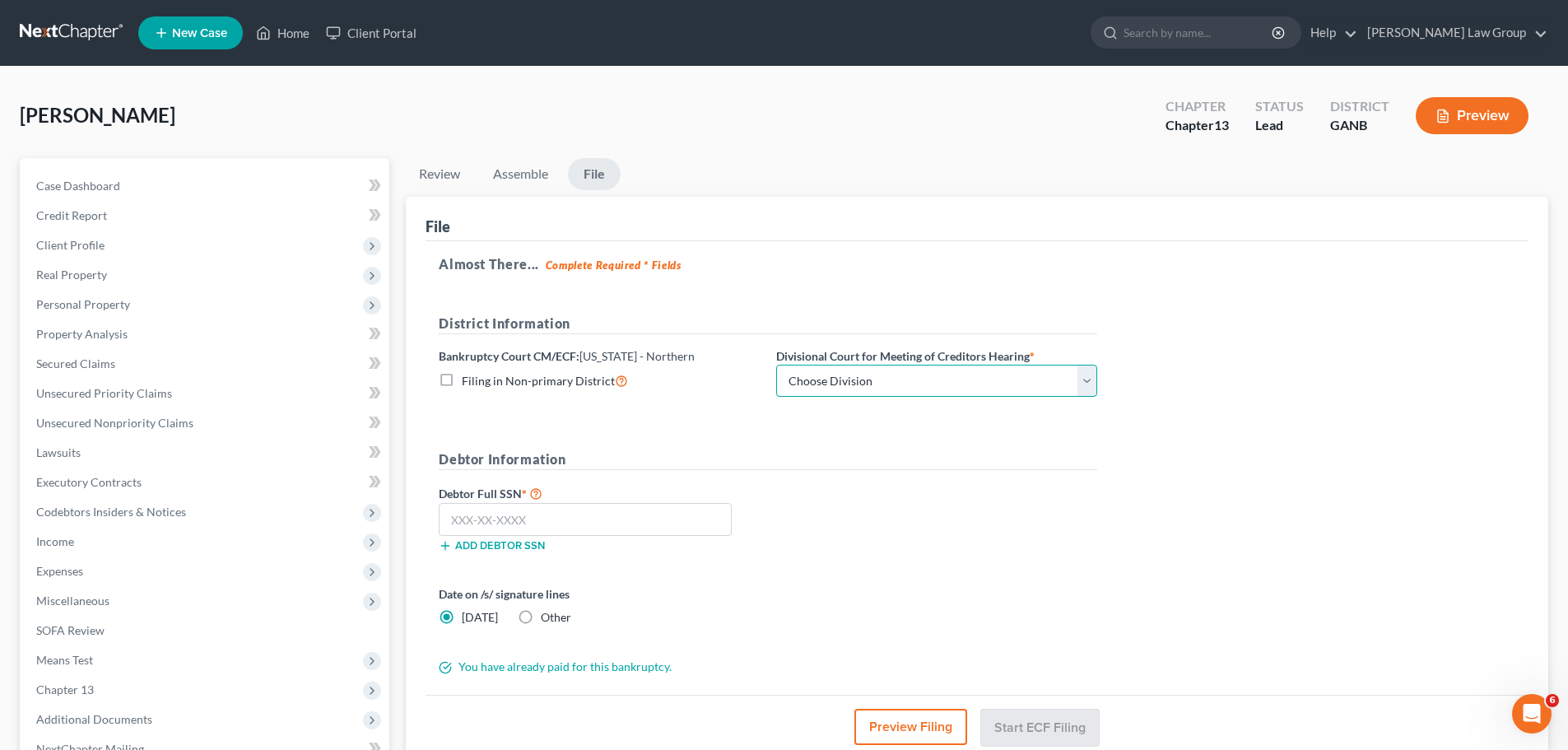
click at [849, 394] on select "Choose Division Atlanta Gainesville Newnan Rome" at bounding box center [936, 382] width 321 height 33
select select "0"
click at [776, 365] on select "Choose Division Atlanta Gainesville Newnan Rome" at bounding box center [936, 382] width 321 height 33
click at [572, 534] on input "text" at bounding box center [585, 520] width 293 height 33
paste input "259-69-9307"
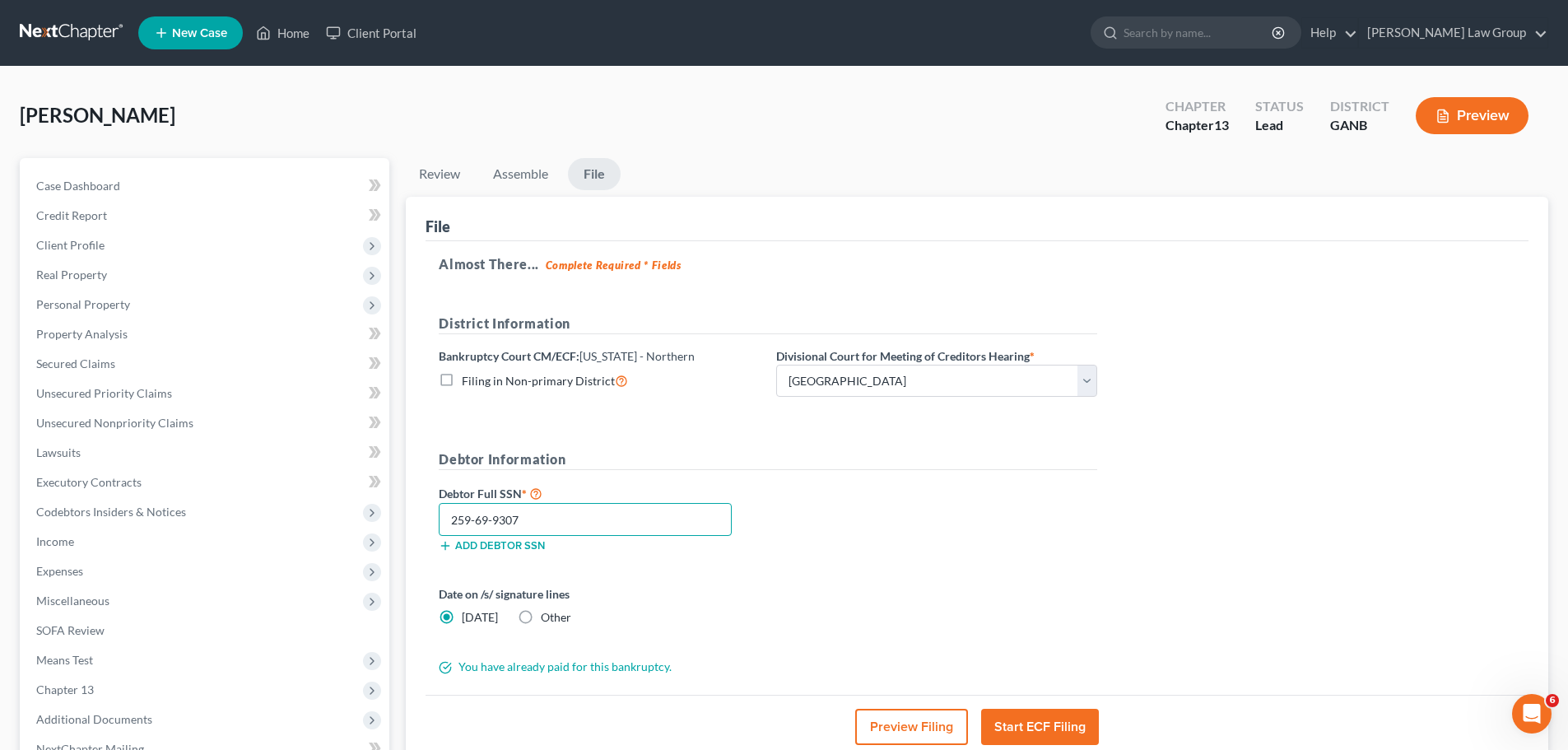
type input "259-69-9307"
click at [1040, 730] on button "Start ECF Filing" at bounding box center [1040, 727] width 118 height 37
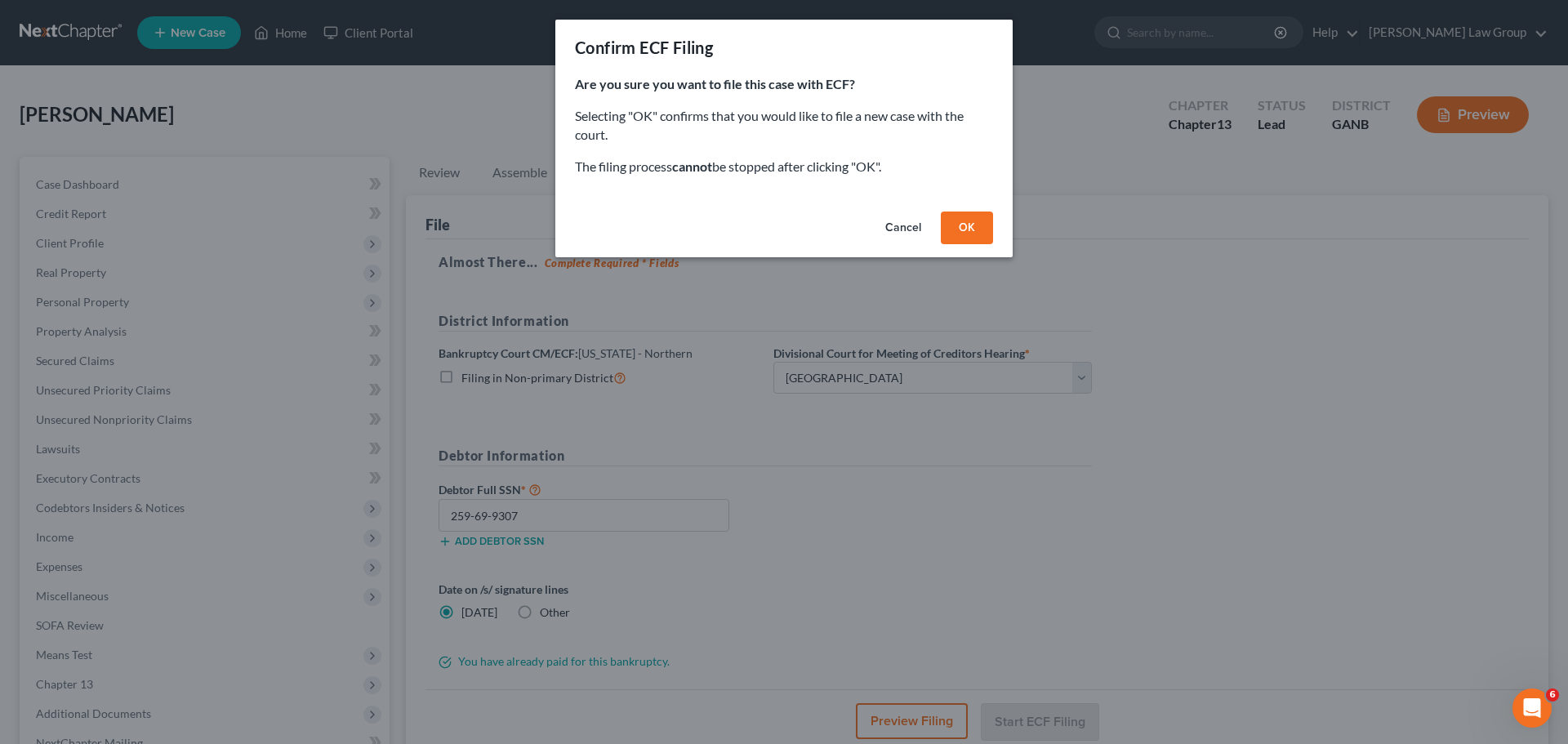
click at [981, 230] on button "OK" at bounding box center [967, 228] width 52 height 33
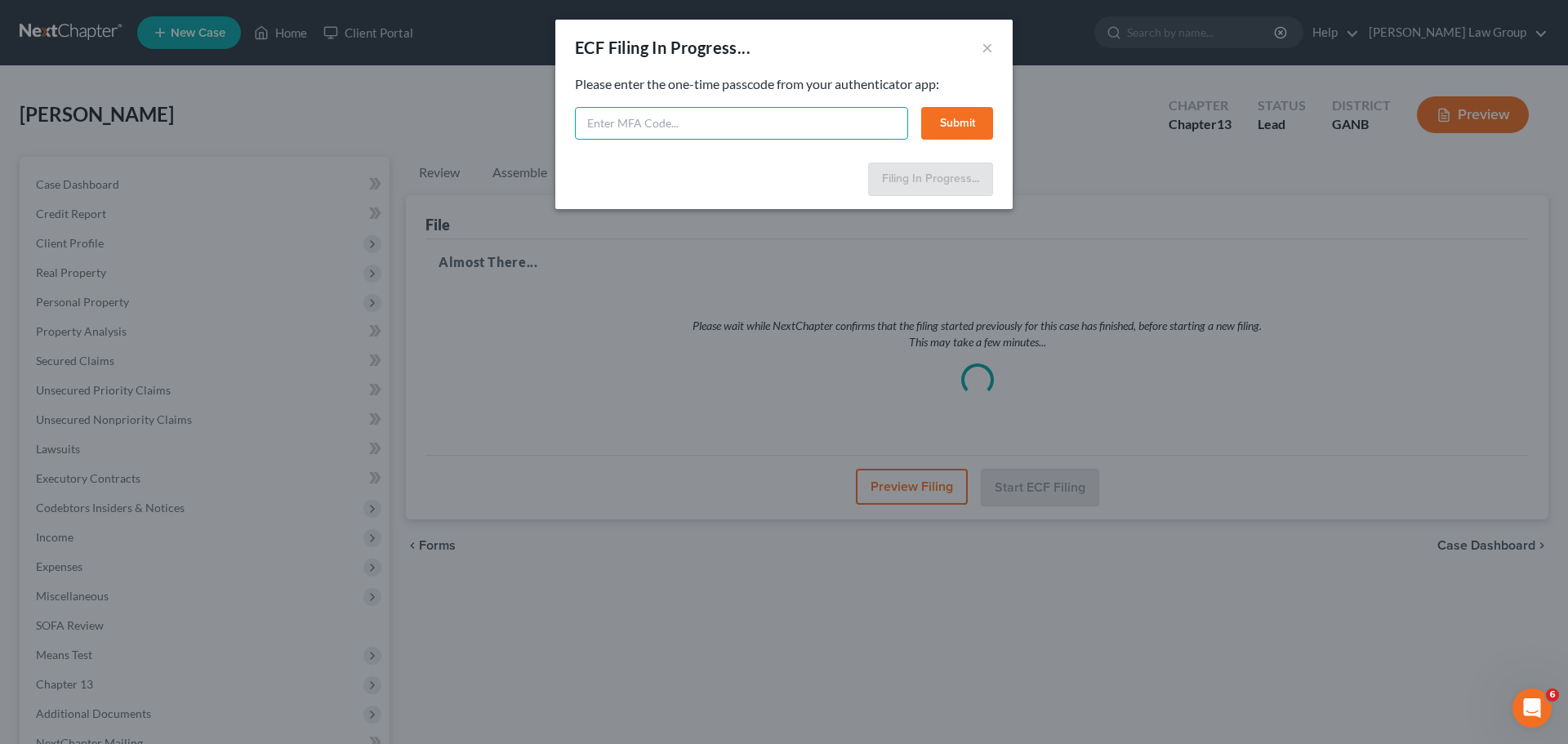
click at [678, 132] on input "text" at bounding box center [741, 124] width 333 height 33
type input "526697"
click at [968, 137] on button "Submit" at bounding box center [956, 124] width 72 height 33
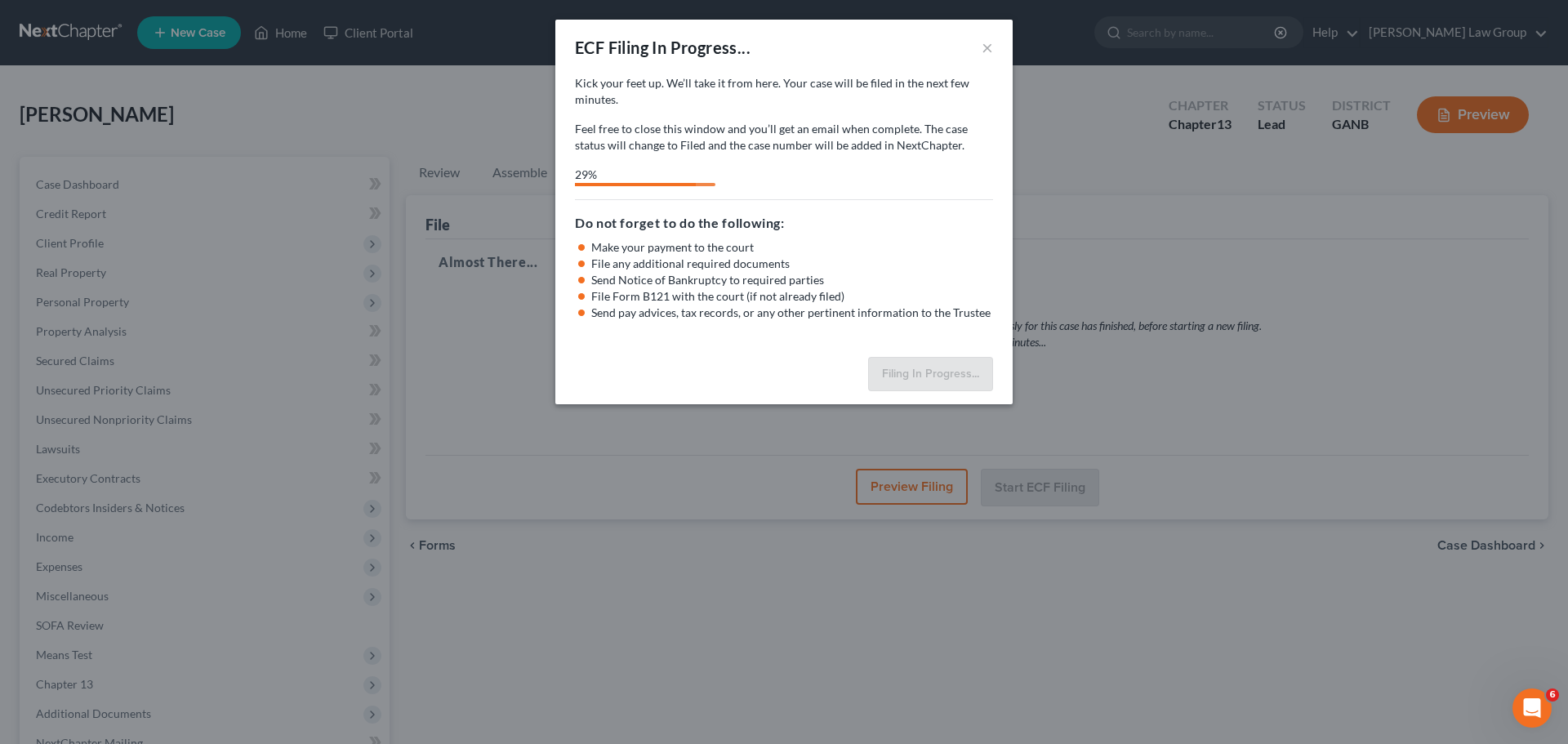
select select "0"
